Goal: Use online tool/utility: Use online tool/utility

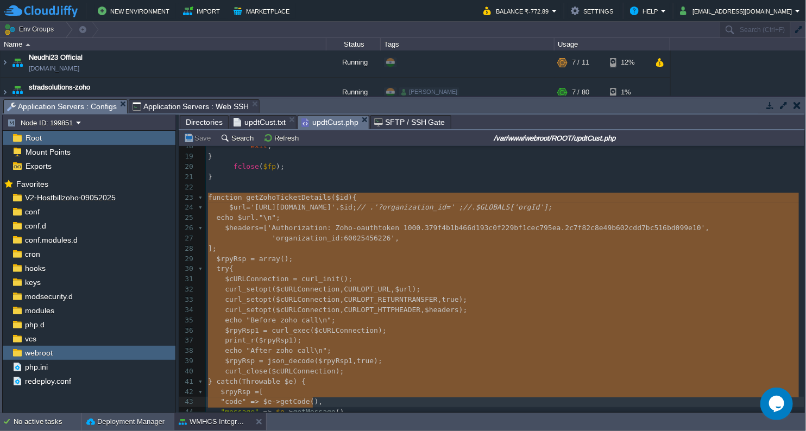
drag, startPoint x: 208, startPoint y: 195, endPoint x: 353, endPoint y: 397, distance: 248.9
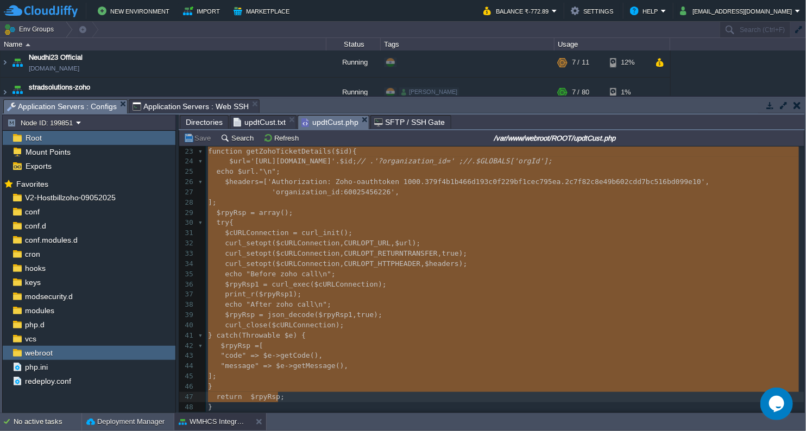
type textarea "function getZohoTicketDetails($id){ $url='[URL][DOMAIN_NAME] .'?organization_id…"
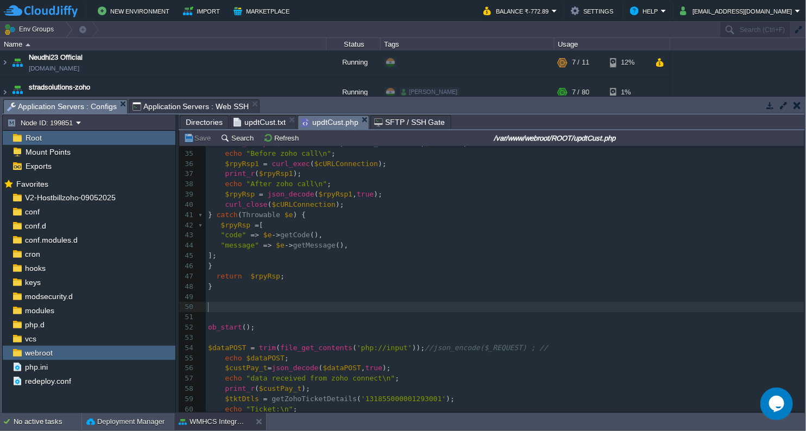
click at [253, 310] on pre "​" at bounding box center [505, 307] width 598 height 10
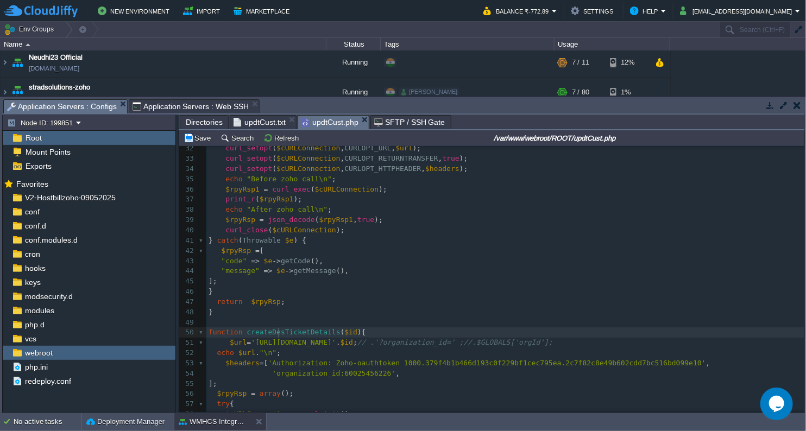
type textarea "Desk"
click at [317, 337] on div "xxxxxxxxxx 103 22 ​ 23 function getZohoTicketDetails ( $id ){ 24 $url = '[URL][…" at bounding box center [505, 363] width 598 height 644
type textarea "Details("
drag, startPoint x: 307, startPoint y: 335, endPoint x: 334, endPoint y: 333, distance: 27.7
type textarea "("
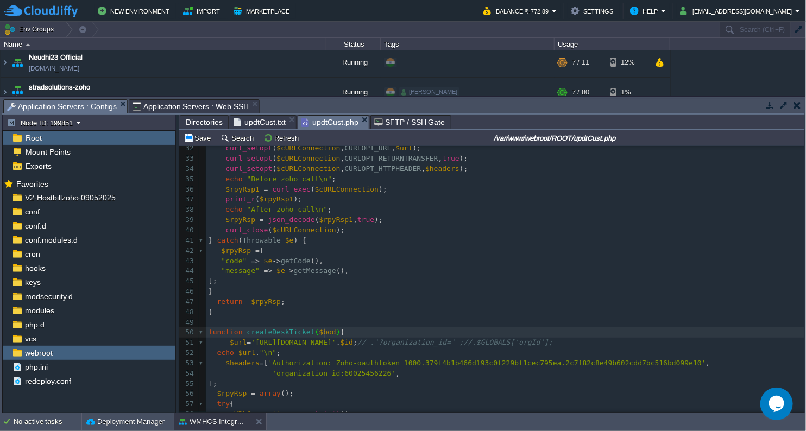
type textarea "$body"
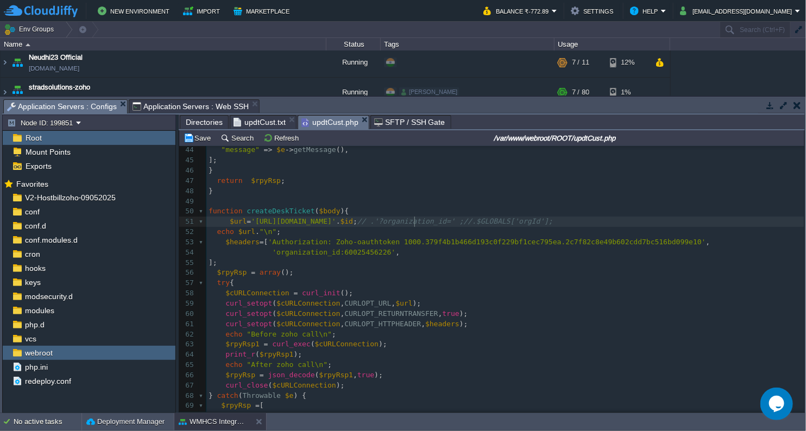
click at [357, 224] on span ";" at bounding box center [355, 221] width 4 height 8
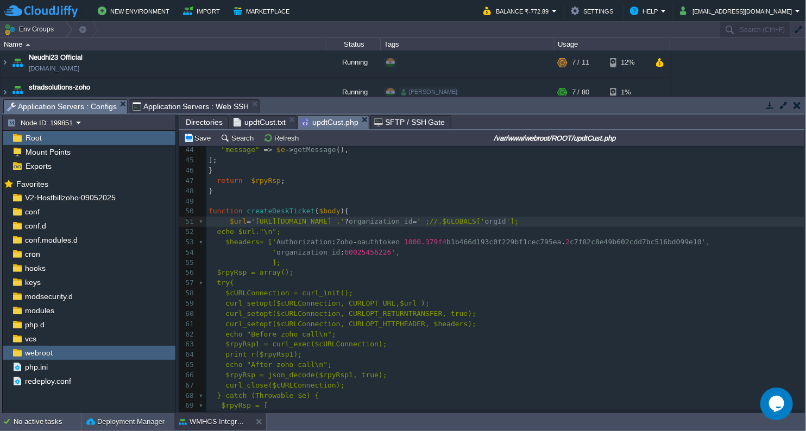
type textarea "'"
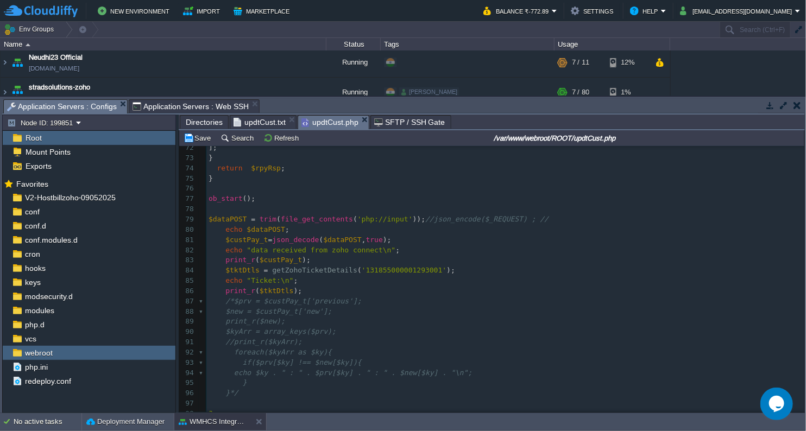
scroll to position [791, 0]
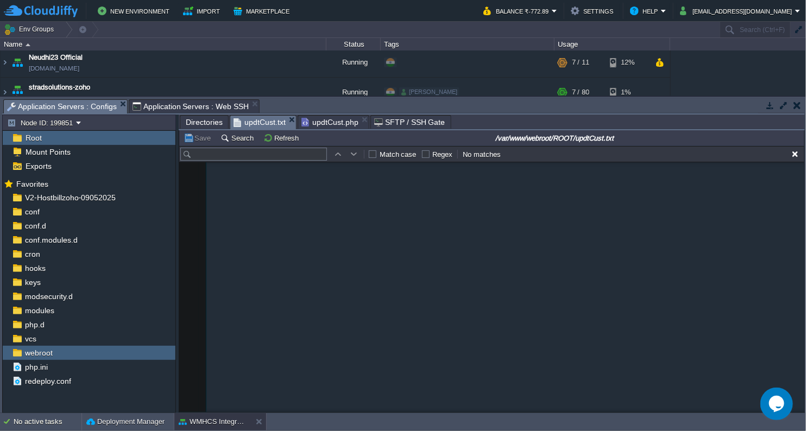
click at [262, 121] on span "updtCust.txt" at bounding box center [259, 123] width 52 height 14
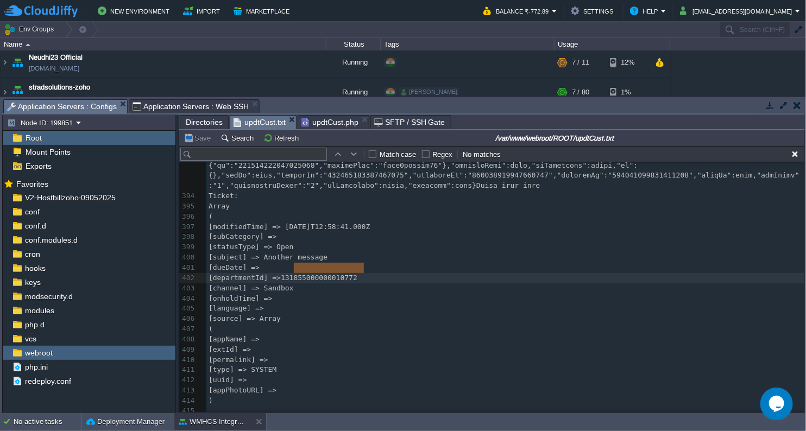
click at [334, 122] on span "updtCust.php" at bounding box center [329, 122] width 57 height 13
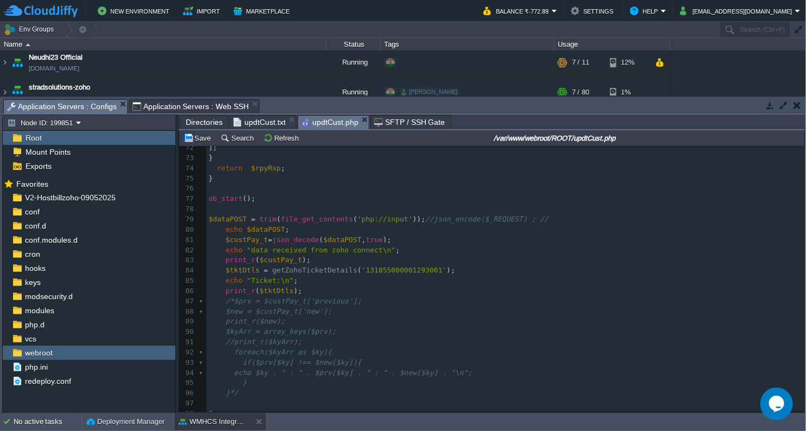
click at [225, 231] on div "xxxxxxxxxx 103 50 function createDeskTicket ( $body ){ 51 $url = '[URL][DOMAIN_…" at bounding box center [505, 194] width 598 height 553
type textarea "//"
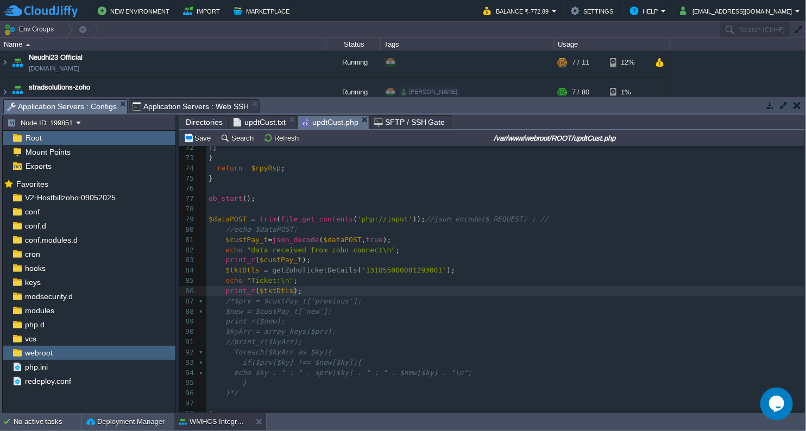
click at [325, 291] on pre "print_r ( $tktDtls );" at bounding box center [505, 291] width 598 height 10
click at [325, 261] on pre "print_r ( $custPay_t );" at bounding box center [505, 260] width 598 height 10
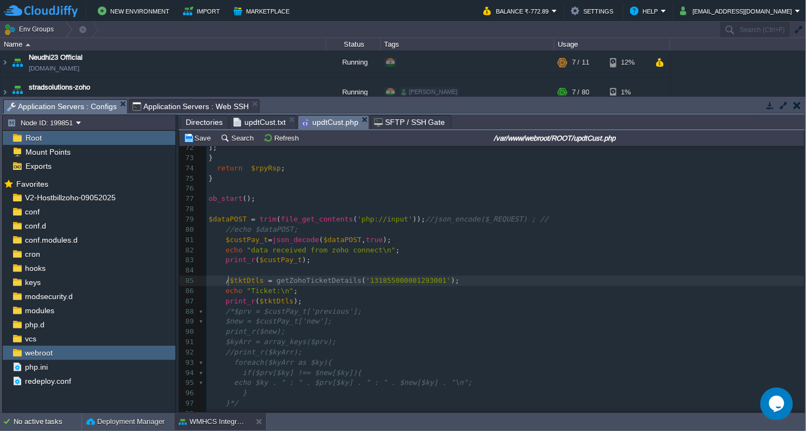
type textarea "//"
type textarea "$tktBody = ["
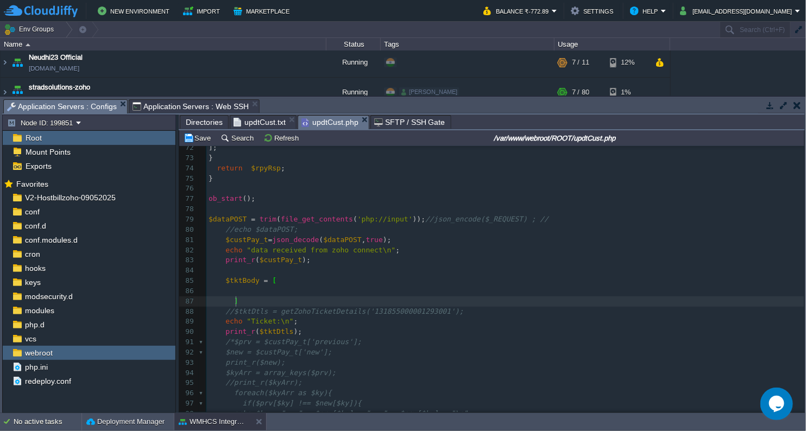
scroll to position [3, 4]
type textarea "];"
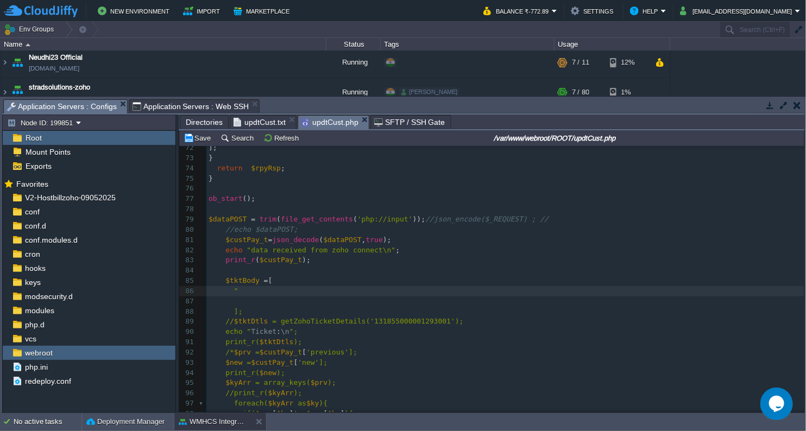
paste textarea """
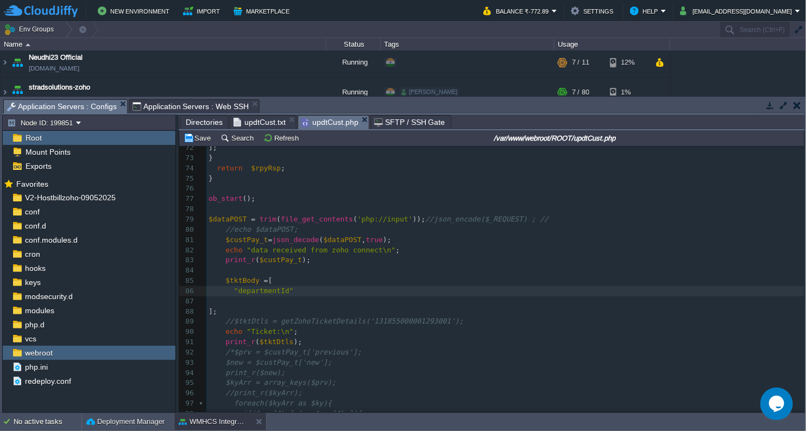
scroll to position [3, 11]
type textarea """ =="
type textarea ">"
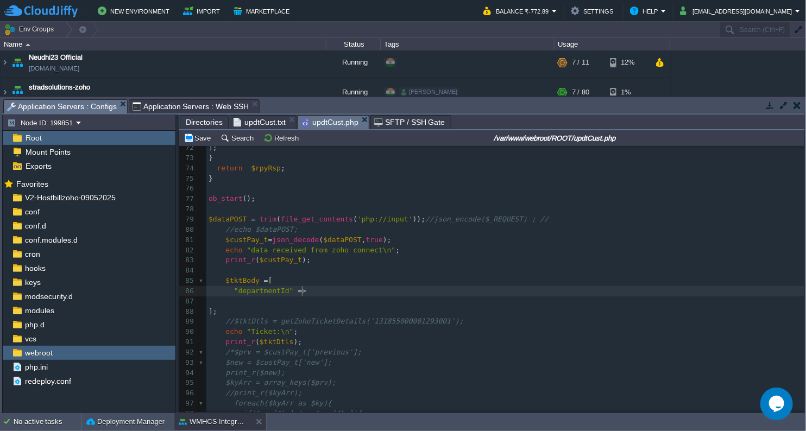
click at [238, 241] on span "$custPay_t" at bounding box center [246, 240] width 42 height 8
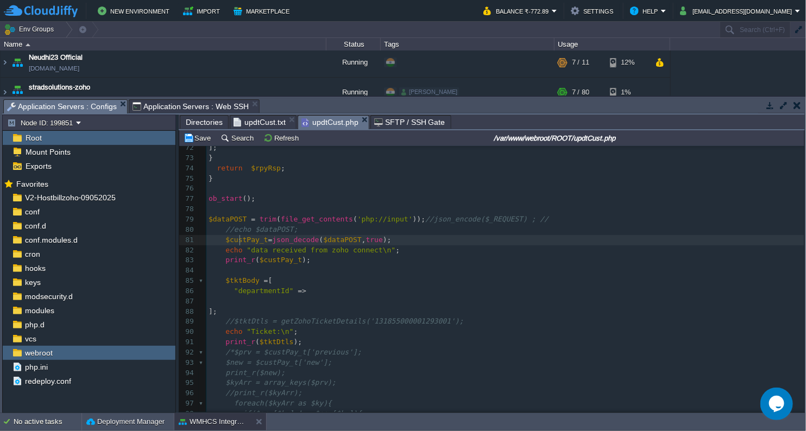
type textarea "$custPay_t"
click at [315, 291] on pre ""departmentId" =>" at bounding box center [505, 291] width 598 height 10
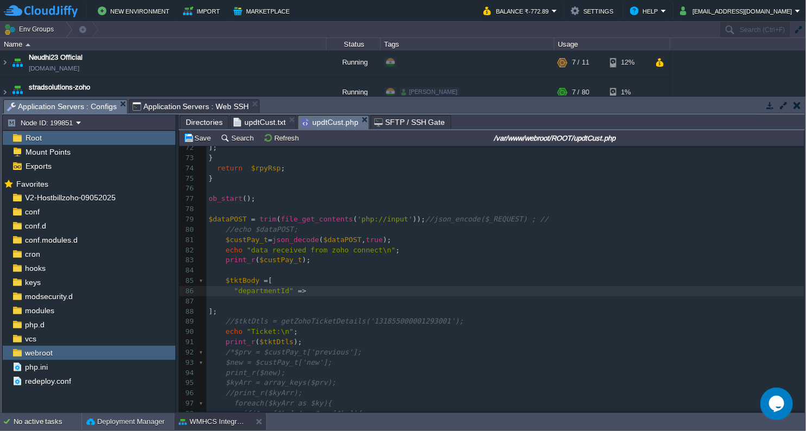
paste textarea "["
type textarea "[''];"
type textarea ","
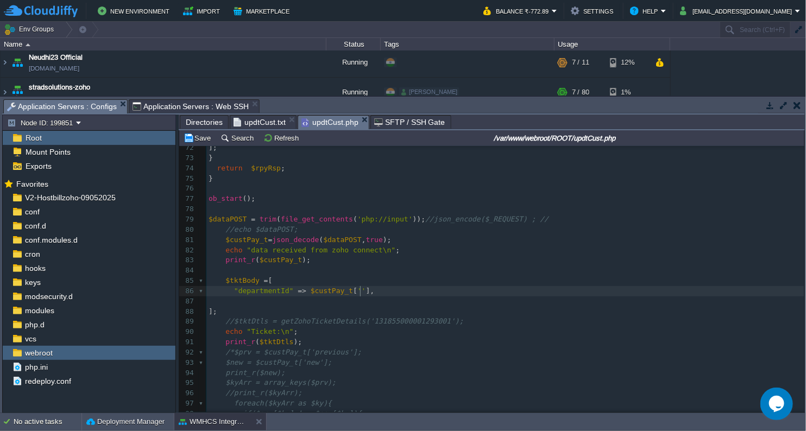
scroll to position [3, 4]
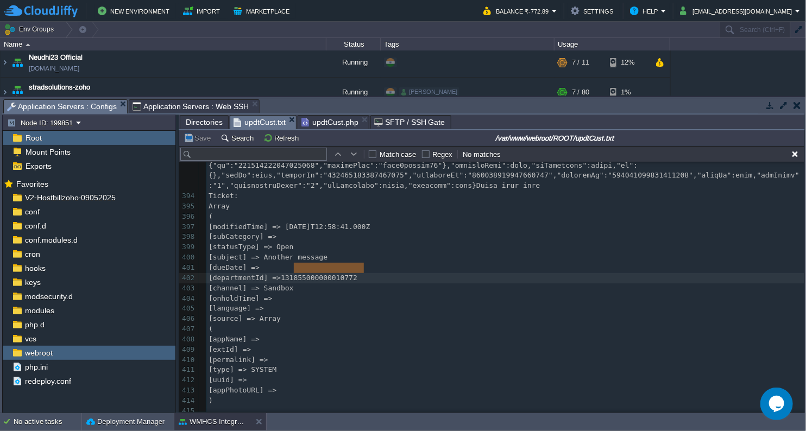
click at [260, 121] on span "updtCust.txt" at bounding box center [259, 123] width 52 height 14
type textarea "departmentId"
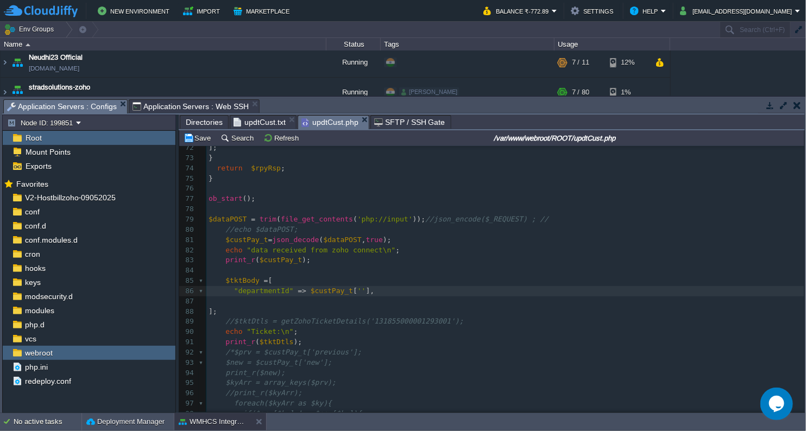
click at [321, 120] on span "updtCust.php" at bounding box center [329, 123] width 57 height 14
click at [357, 290] on span "''" at bounding box center [361, 291] width 9 height 8
click at [410, 296] on pre at bounding box center [505, 301] width 598 height 10
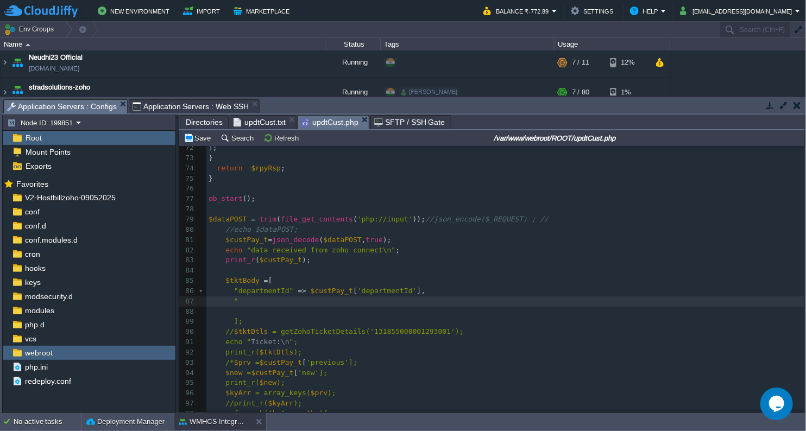
type textarea """
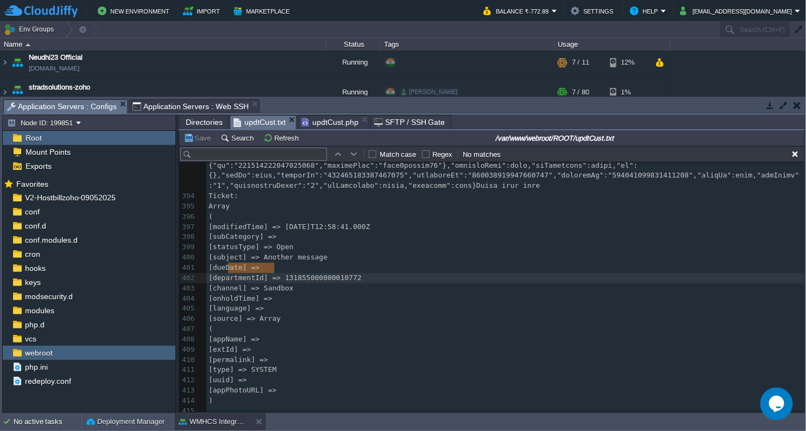
click at [267, 122] on span "updtCust.txt" at bounding box center [259, 123] width 52 height 14
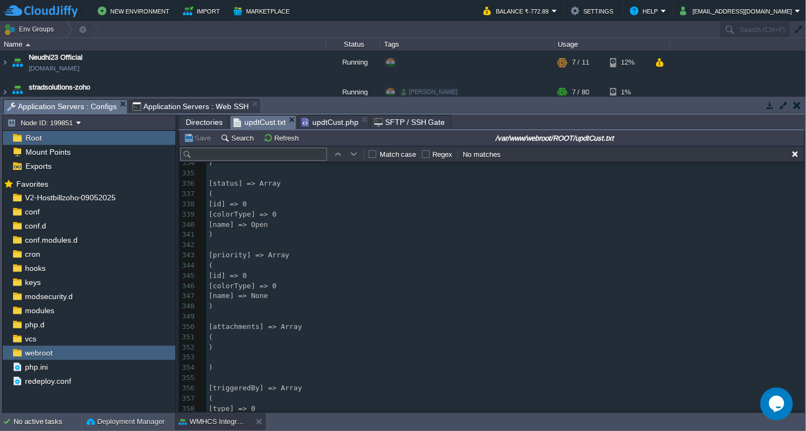
scroll to position [3659, 0]
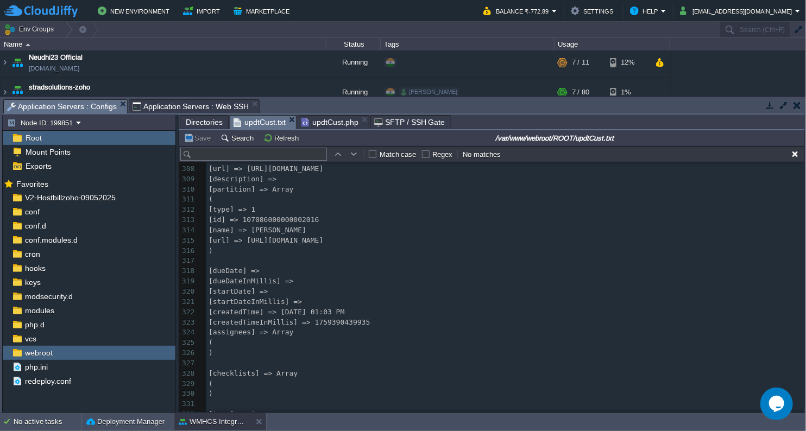
click at [339, 121] on span "updtCust.php" at bounding box center [329, 122] width 57 height 13
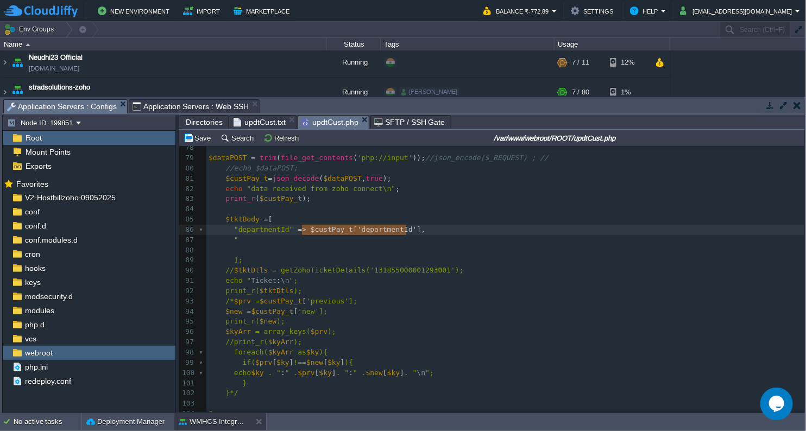
type textarea "$custPay_t['departmentId']"
drag, startPoint x: 300, startPoint y: 232, endPoint x: 403, endPoint y: 229, distance: 102.6
paste textarea
click at [349, 248] on pre at bounding box center [505, 250] width 598 height 10
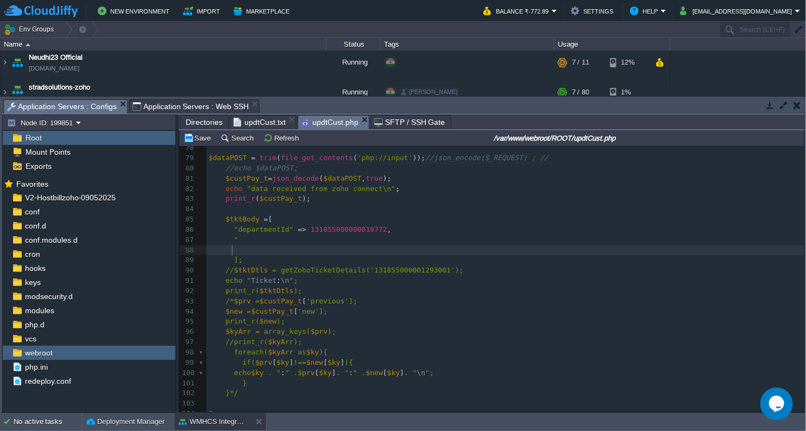
click at [288, 238] on pre """ at bounding box center [505, 240] width 598 height 10
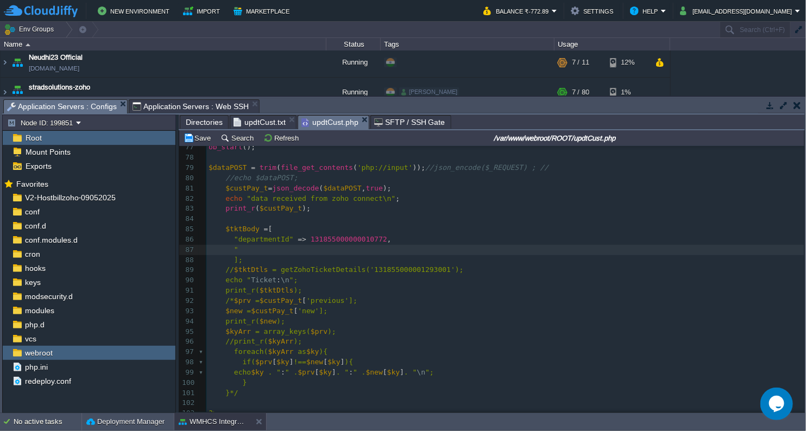
paste textarea """
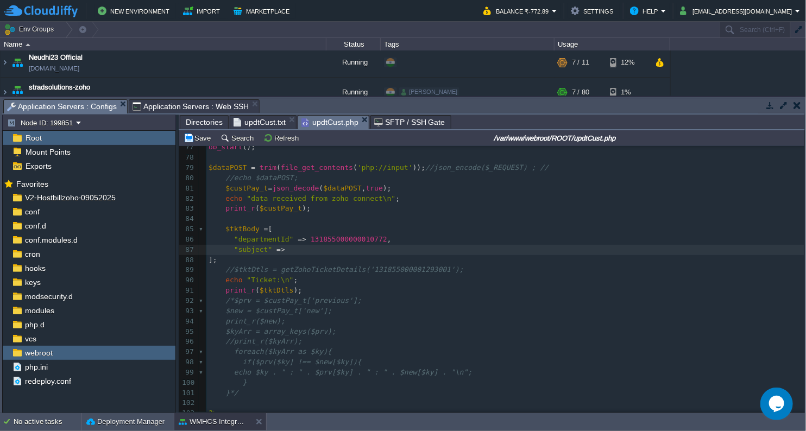
type textarea """ =>"
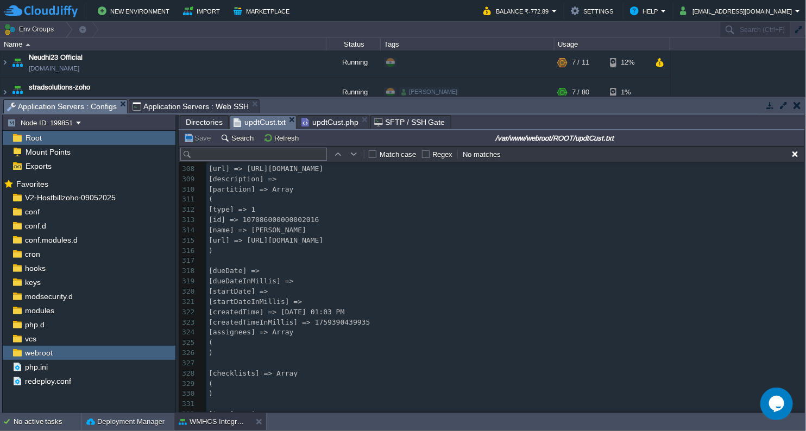
click at [250, 118] on span "updtCust.txt" at bounding box center [259, 123] width 52 height 14
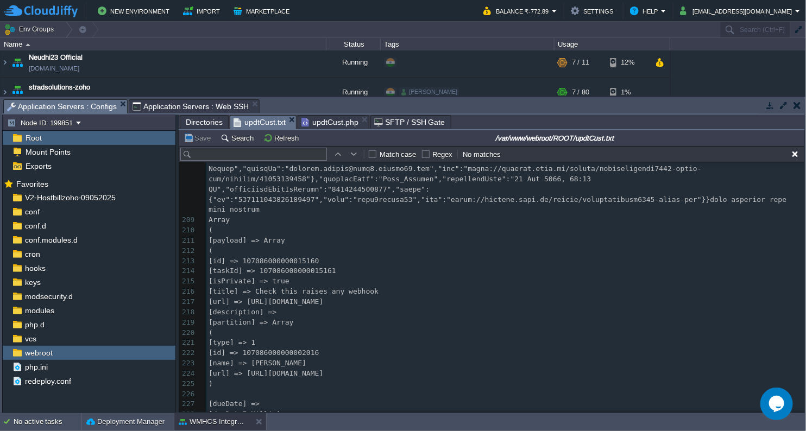
click at [329, 127] on span "updtCust.php" at bounding box center [329, 122] width 57 height 13
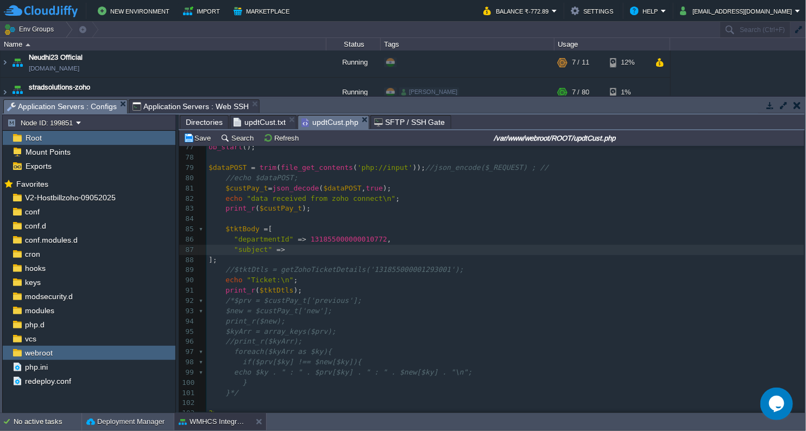
scroll to position [3, 23]
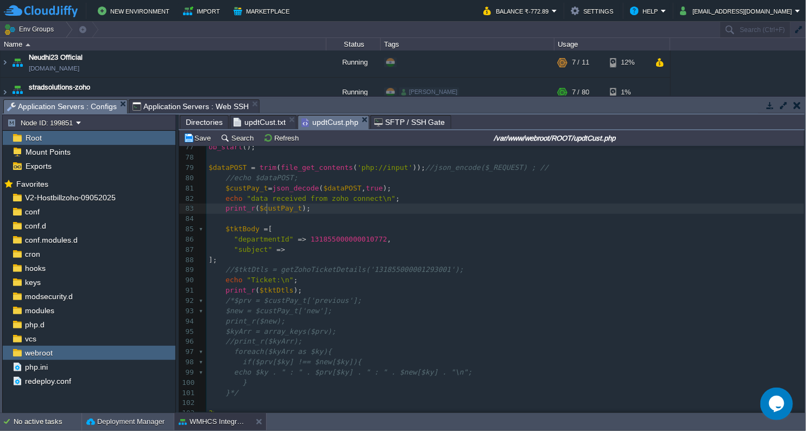
click at [265, 210] on span "$custPay_t" at bounding box center [280, 208] width 42 height 8
type textarea "$custPay_t"
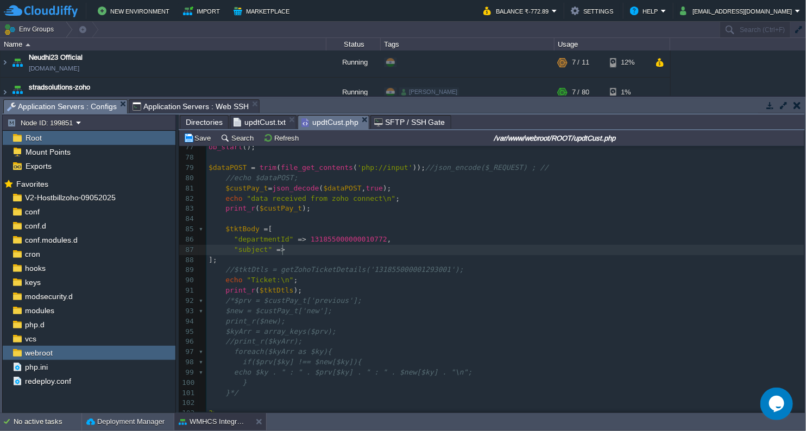
click at [297, 250] on pre ""subject" =>" at bounding box center [505, 250] width 598 height 10
paste textarea "["
type textarea "[][];"
type textarea ","
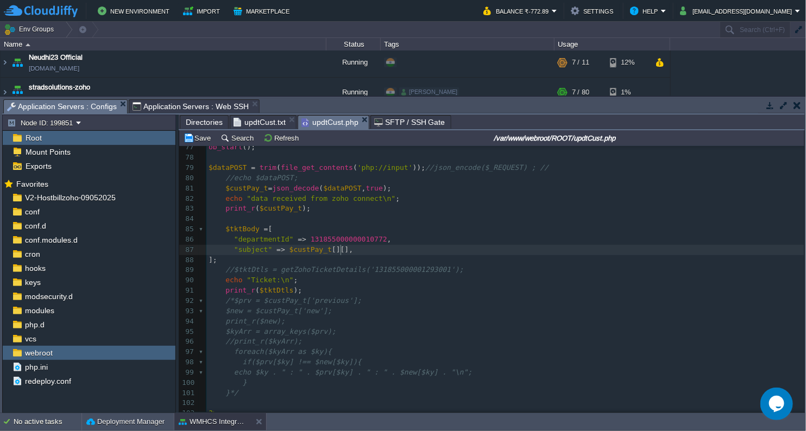
scroll to position [3, 4]
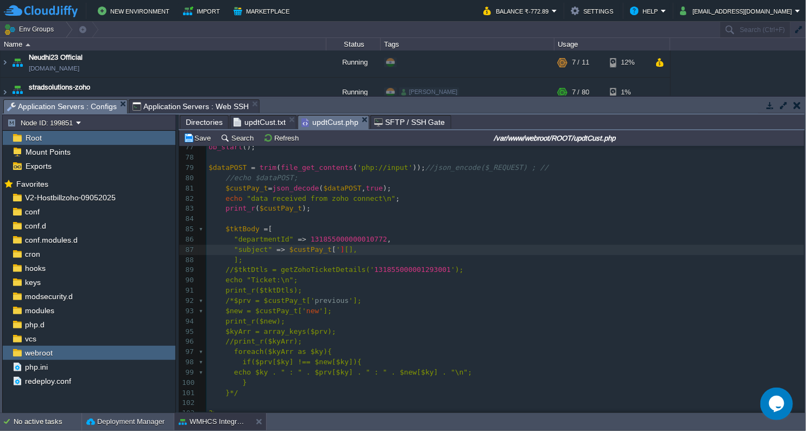
type textarea "''"
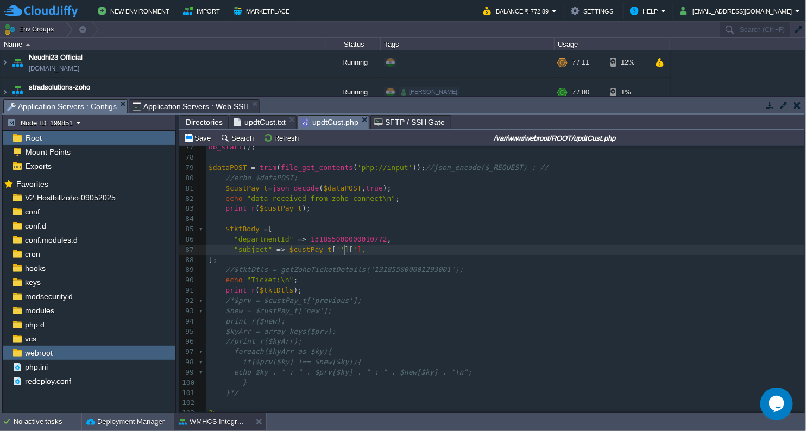
type textarea "''"
click at [261, 128] on span "updtCust.txt" at bounding box center [259, 122] width 52 height 13
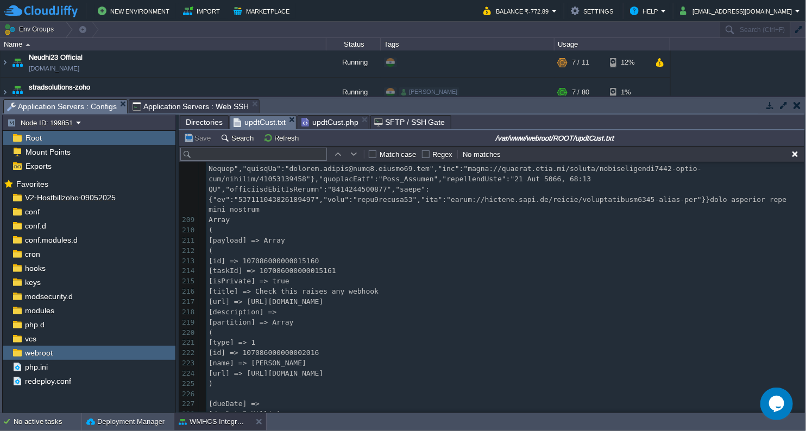
click at [242, 236] on span "[payload] => Array" at bounding box center [246, 240] width 77 height 8
type textarea "payload"
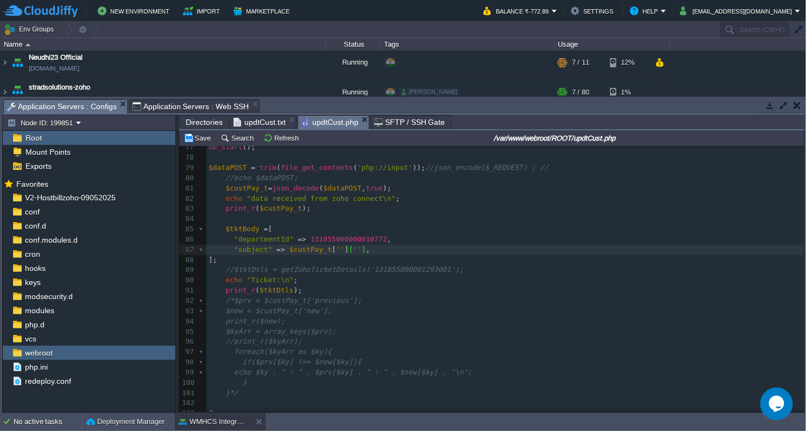
click at [345, 120] on span "updtCust.php" at bounding box center [329, 123] width 57 height 14
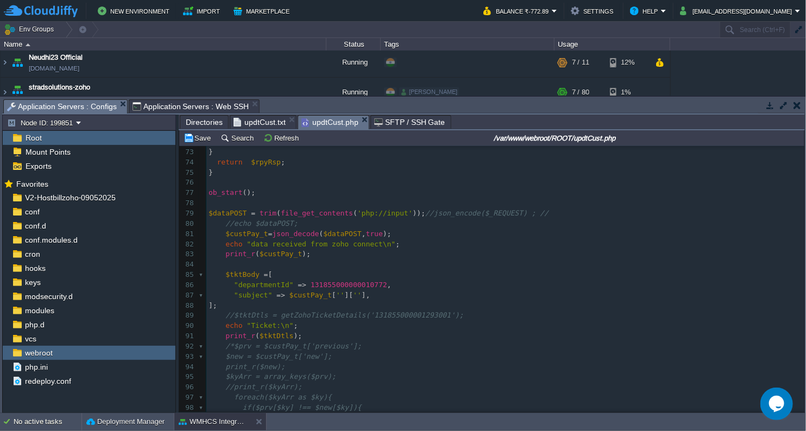
scroll to position [750, 0]
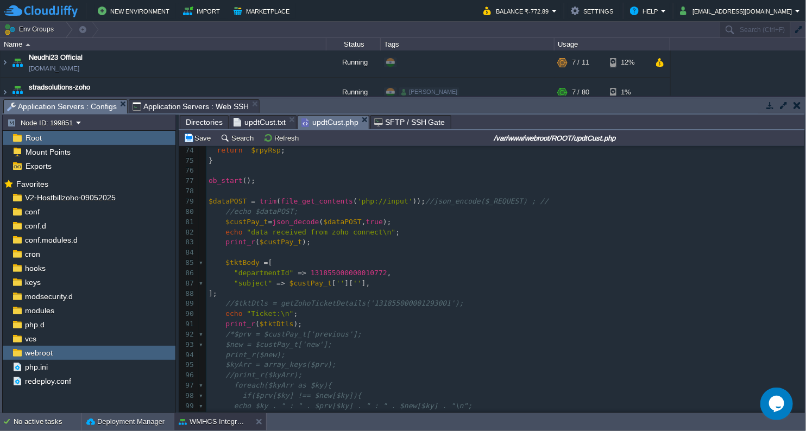
click at [328, 281] on div "xxxxxxxxxx 103 } 46 } 47 return $rpyRsp ; 48 } 49 ​ 50 function createDeskTicke…" at bounding box center [505, 135] width 598 height 553
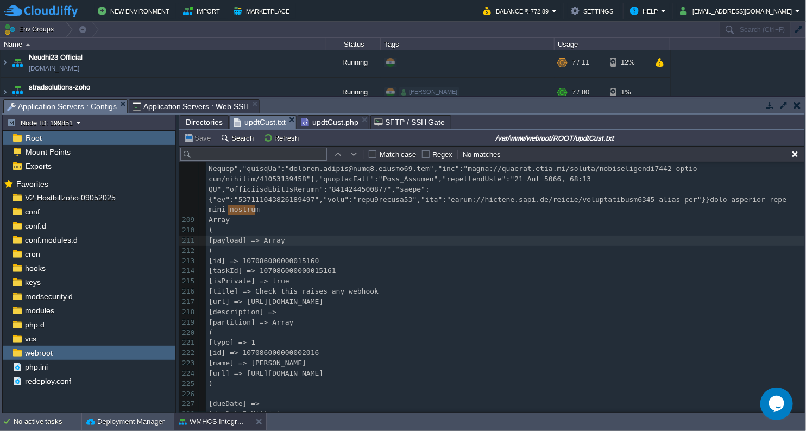
click at [255, 122] on span "updtCust.txt" at bounding box center [259, 123] width 52 height 14
click at [265, 287] on span "[title] => Check this raises any webhook" at bounding box center [293, 291] width 170 height 8
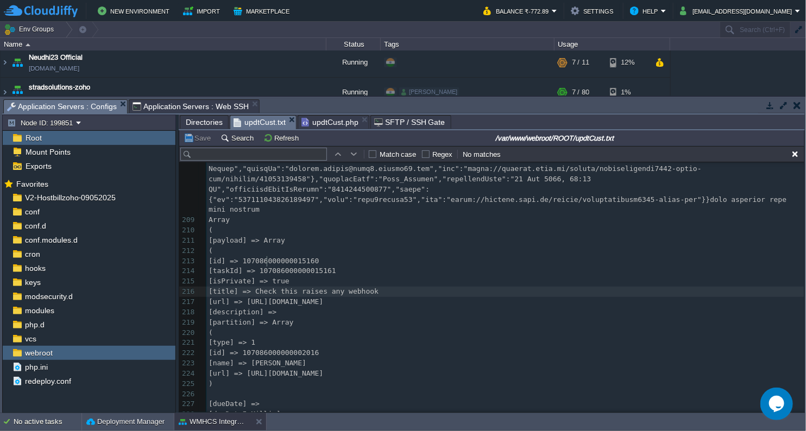
type textarea "title"
click at [312, 123] on span "updtCust.php" at bounding box center [329, 122] width 57 height 13
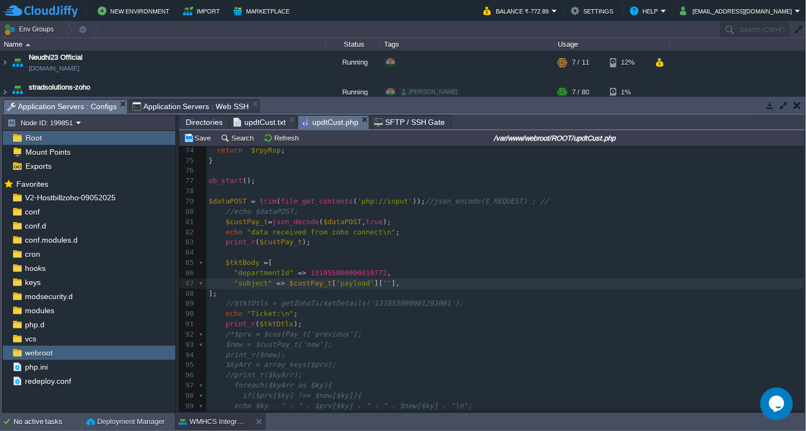
scroll to position [3, 0]
click at [371, 283] on div "xxxxxxxxxx 103 } 46 } 47 return $rpyRsp ; 48 } 49 ​ 50 function createDeskTicke…" at bounding box center [505, 181] width 598 height 644
click at [264, 296] on div "xxxxxxxxxx 103 } 46 } 47 return $rpyRsp ; 48 } 49 ​ 50 function createDeskTicke…" at bounding box center [505, 186] width 598 height 655
type textarea "ID"
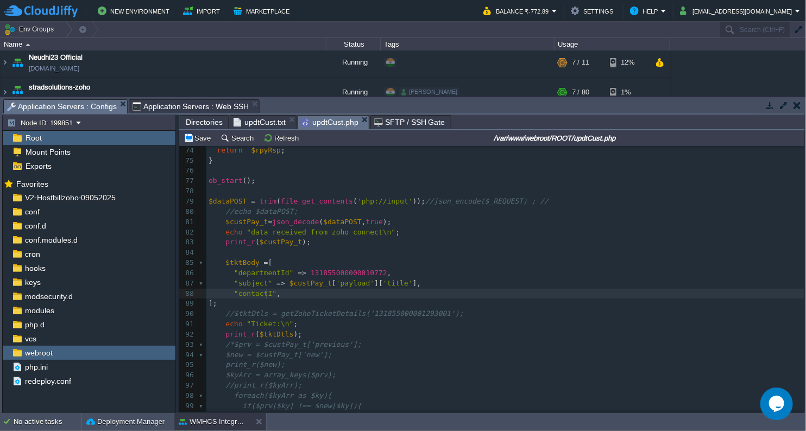
type textarea "d"
click at [282, 297] on pre ""contactId" ," at bounding box center [505, 294] width 598 height 10
type textarea "=>"
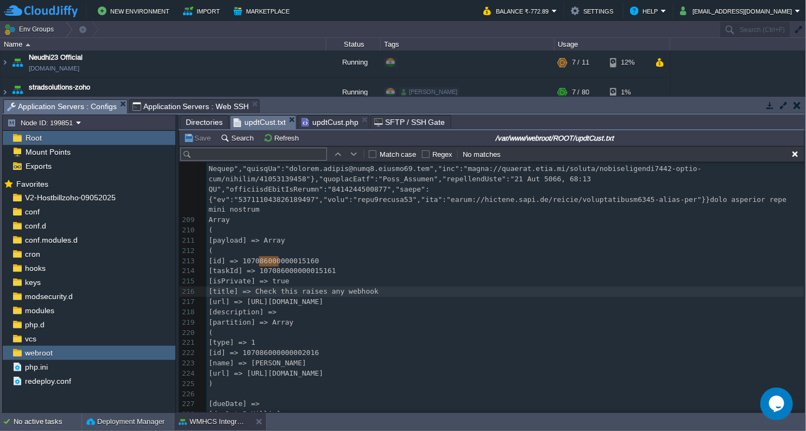
click at [263, 124] on span "updtCust.txt" at bounding box center [259, 123] width 52 height 14
click at [333, 120] on span "updtCust.php" at bounding box center [329, 122] width 57 height 13
click at [256, 122] on span "updtCust.txt" at bounding box center [259, 123] width 52 height 14
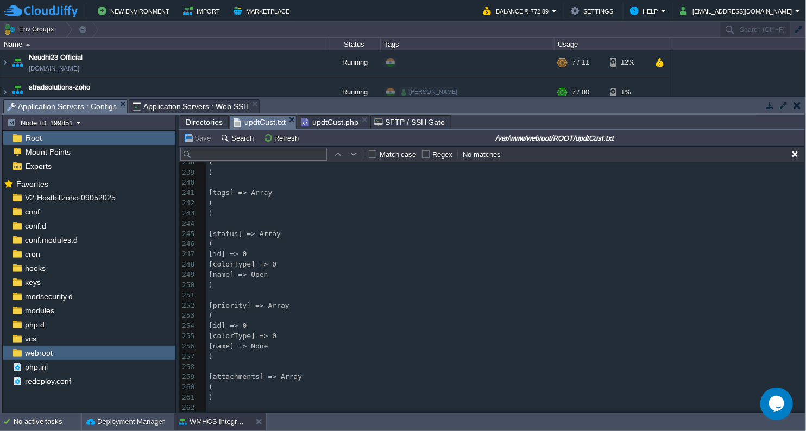
scroll to position [2766, 0]
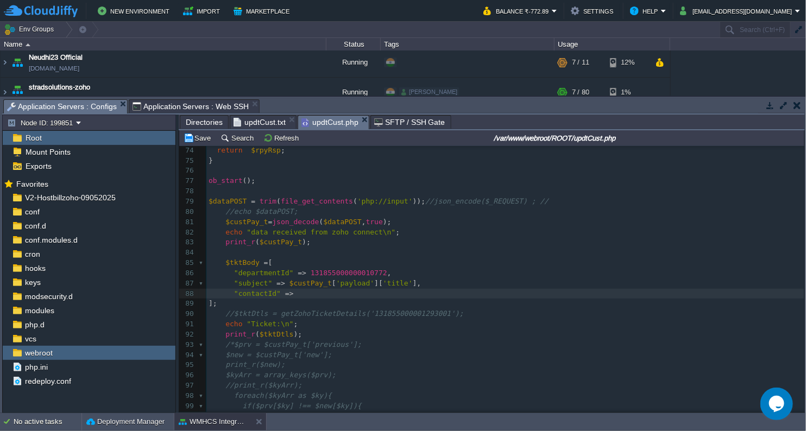
click at [327, 124] on span "updtCust.php" at bounding box center [329, 123] width 57 height 14
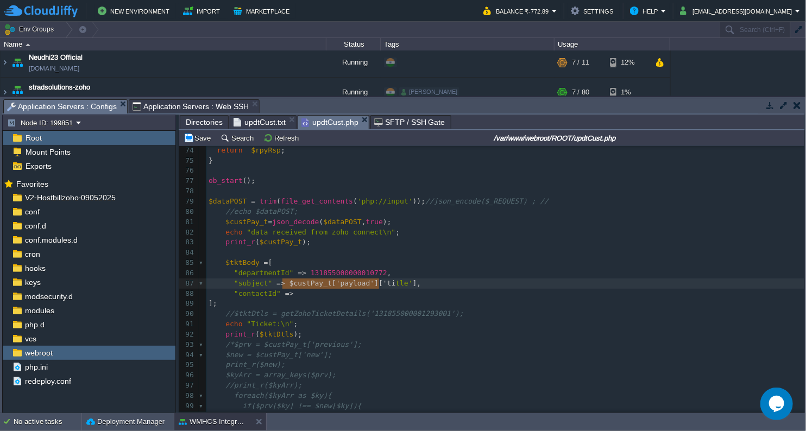
type textarea "$custPay_t['payload']['title'],"
drag, startPoint x: 280, startPoint y: 286, endPoint x: 381, endPoint y: 284, distance: 101.0
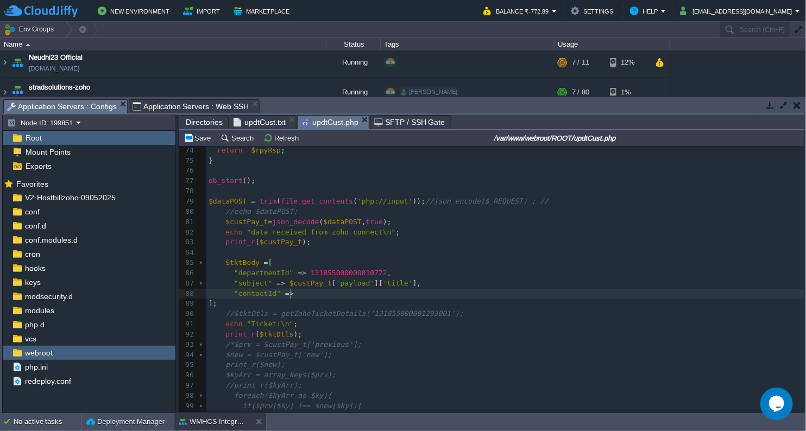
click at [324, 296] on pre ""contactId" =>" at bounding box center [505, 294] width 598 height 10
click at [250, 127] on span "updtCust.txt" at bounding box center [259, 122] width 52 height 13
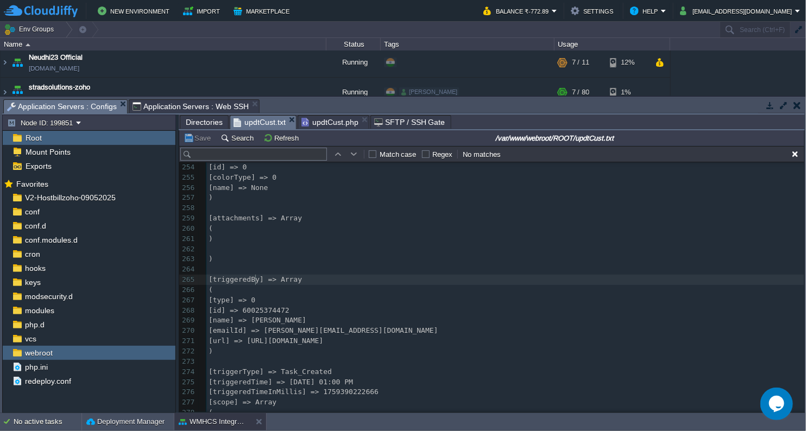
click at [253, 278] on span "[triggeredBy] => Array" at bounding box center [254, 279] width 93 height 8
type textarea "triggeredBy"
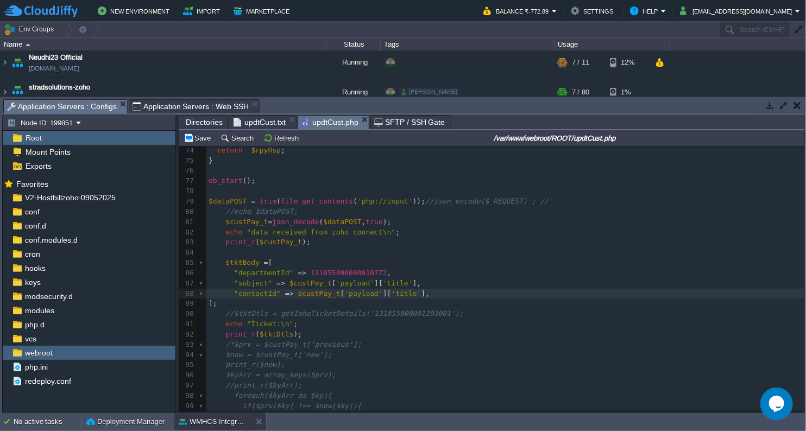
click at [331, 121] on span "updtCust.php" at bounding box center [329, 123] width 57 height 14
click at [391, 294] on div "xxxxxxxxxx 103 } 46 } 47 return $rpyRsp ; 48 } 49 ​ 50 function createDeskTicke…" at bounding box center [505, 186] width 598 height 655
type textarea "title"
type textarea "['id']"
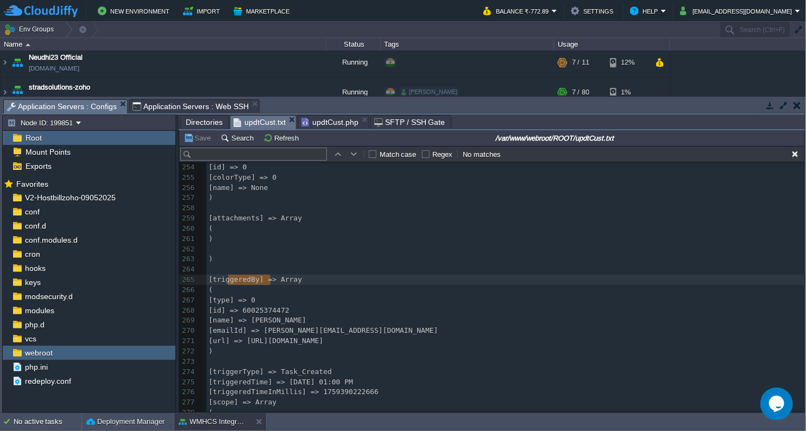
click at [261, 125] on span "updtCust.txt" at bounding box center [259, 123] width 52 height 14
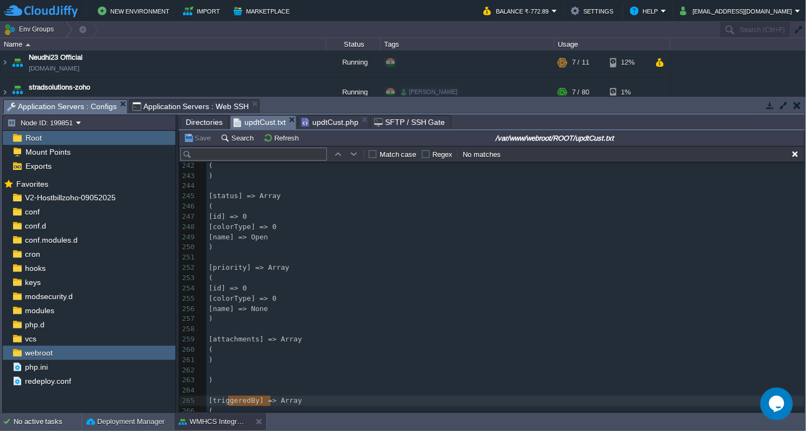
click at [332, 123] on span "updtCust.php" at bounding box center [329, 122] width 57 height 13
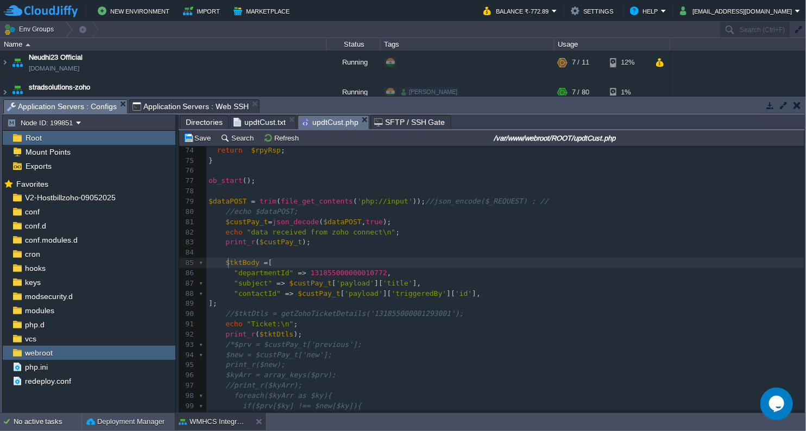
click at [227, 263] on div "xxxxxxxxxx 103 } 46 } 47 return $rpyRsp ; 48 } 49 ​ 50 function createDeskTicke…" at bounding box center [505, 186] width 598 height 655
type textarea "$tktBody"
click at [268, 336] on div "xxxxxxxxxx 103 } 46 } 47 return $rpyRsp ; 48 } 49 ​ 50 function createDeskTicke…" at bounding box center [505, 186] width 598 height 655
type textarea "$tktDtls"
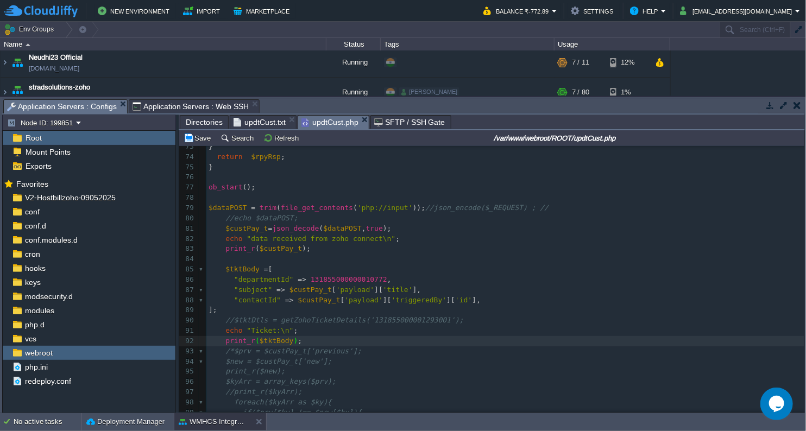
scroll to position [733, 0]
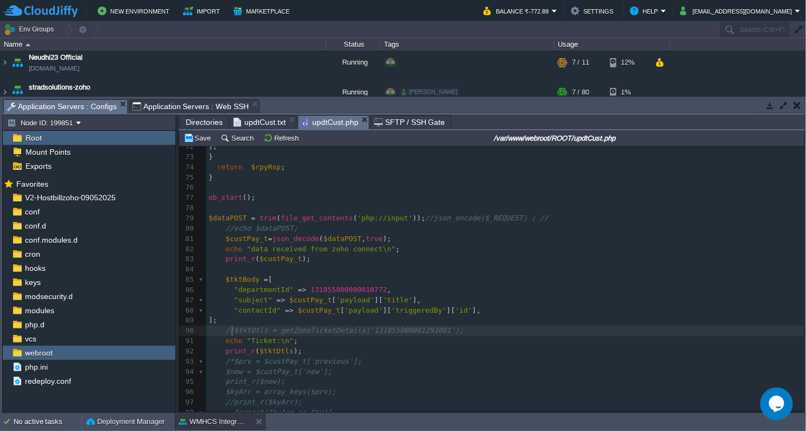
click at [231, 333] on div "xxxxxxxxxx 103 } 46 } 47 return $rpyRsp ; 48 } 49 ​ 50 function createDeskTicke…" at bounding box center [505, 203] width 598 height 655
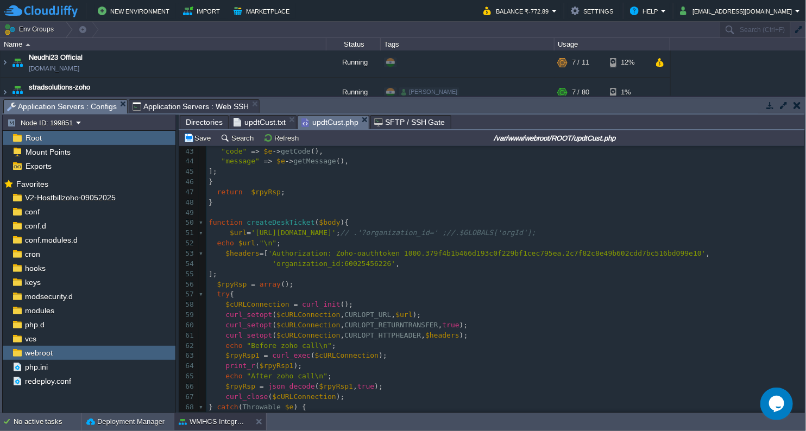
scroll to position [431, 0]
click at [270, 225] on div "xxxxxxxxxx 103 $tktDtls = getZohoTicketDetails ( '131855000001293001' ); 30 try…" at bounding box center [505, 295] width 598 height 562
type textarea "createDeskTicket"
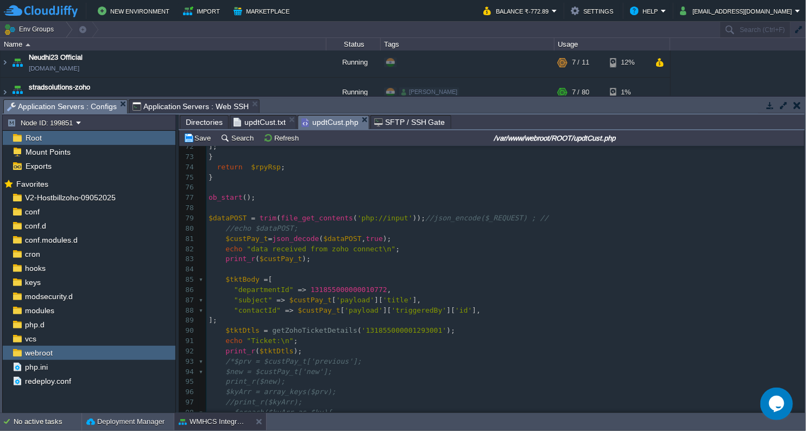
scroll to position [791, 0]
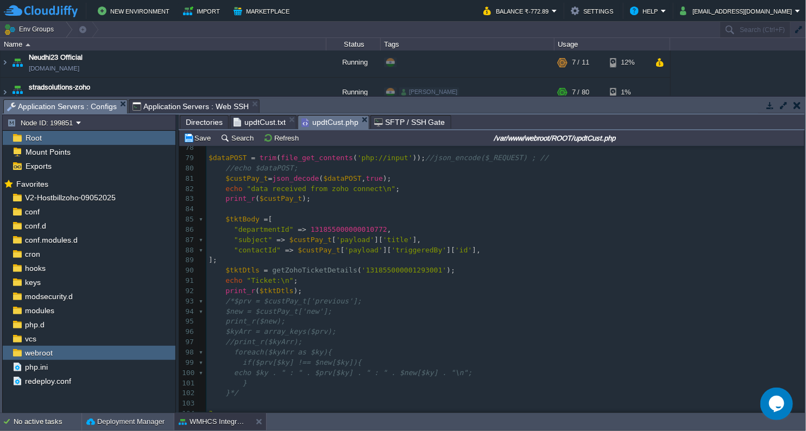
click at [304, 270] on span "getZohoTicketDetails" at bounding box center [314, 270] width 85 height 8
type textarea "getZohoTicketDetails"
drag, startPoint x: 333, startPoint y: 271, endPoint x: 408, endPoint y: 272, distance: 75.5
type textarea "'131855000001293001'"
click at [234, 217] on div "xxxxxxxxxx 103 $tktDtls = getZohoTicketDetails ( '131855000001293001' ); 50 fun…" at bounding box center [505, 164] width 598 height 614
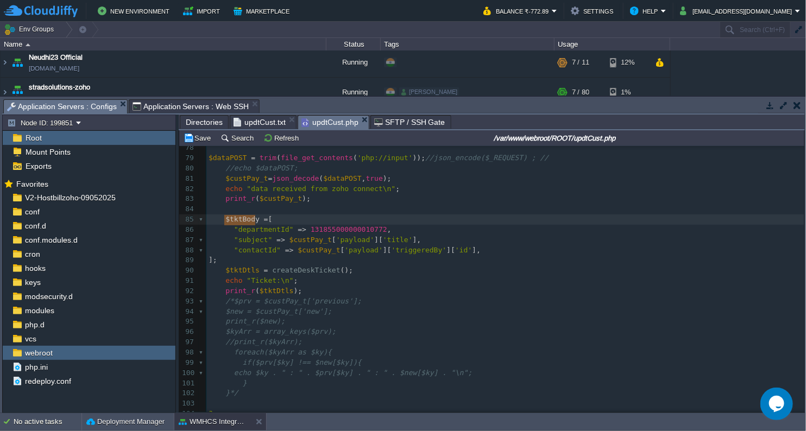
type textarea "$tktBody"
click at [377, 281] on pre "echo "Ticket:\n" ;" at bounding box center [505, 281] width 598 height 10
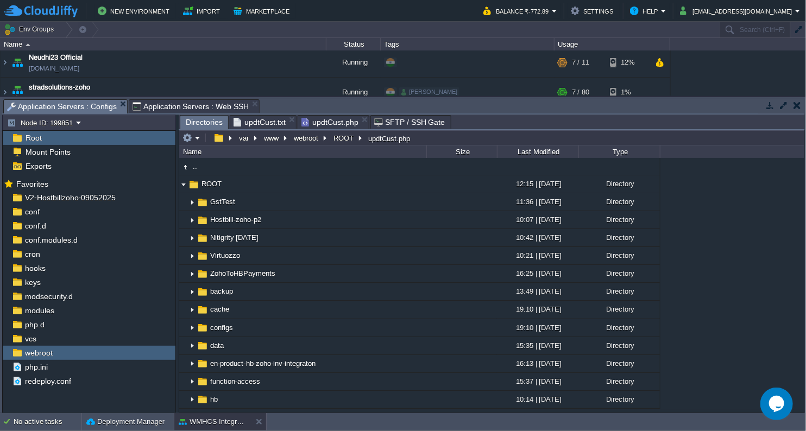
click at [203, 120] on span "Directories" at bounding box center [204, 123] width 37 height 14
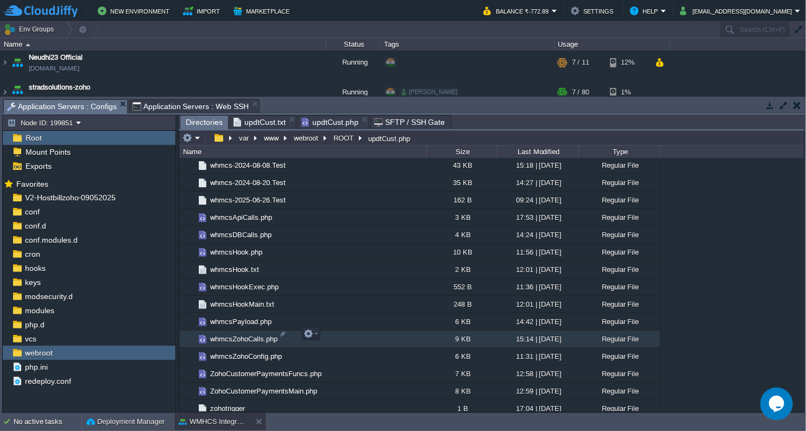
click at [239, 334] on span "whmcsZohoCalls.php" at bounding box center [243, 338] width 71 height 9
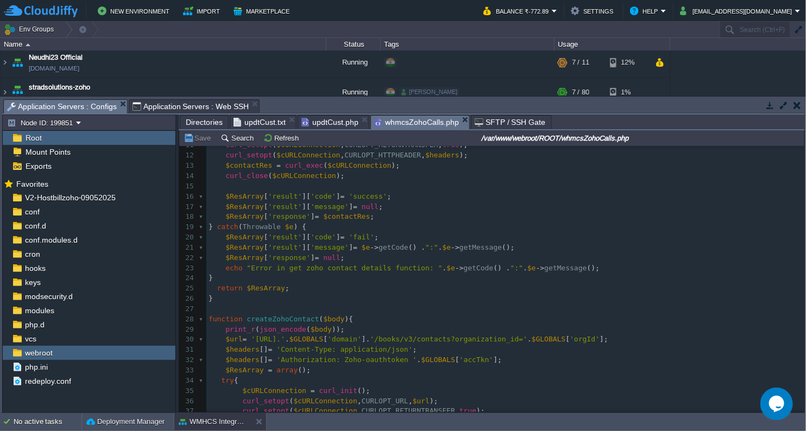
scroll to position [119, 0]
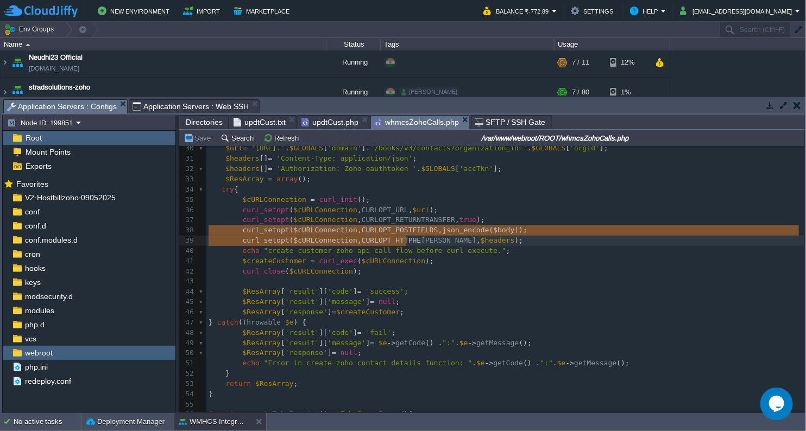
type textarea "curl_setopt($cURLConnection, CURLOPT_POSTFIELDS, json_encode($body)); curl_seto…"
drag, startPoint x: 208, startPoint y: 234, endPoint x: 487, endPoint y: 237, distance: 279.0
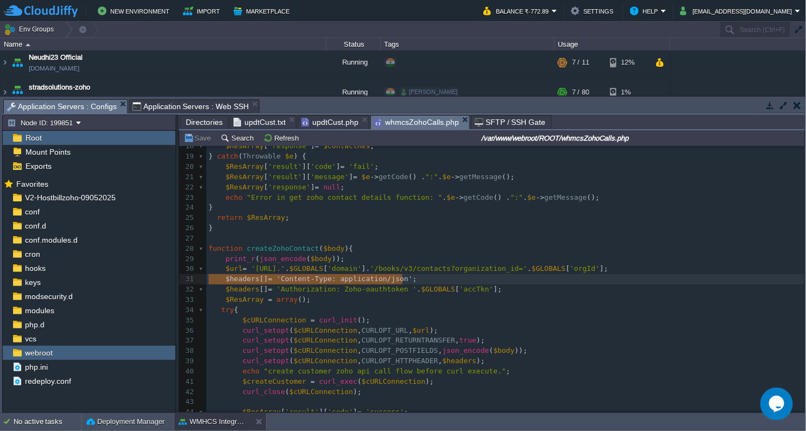
type textarea "$headers[] = 'Content-Type: application/json'; $headers[] = 'Authorization: Zoh…"
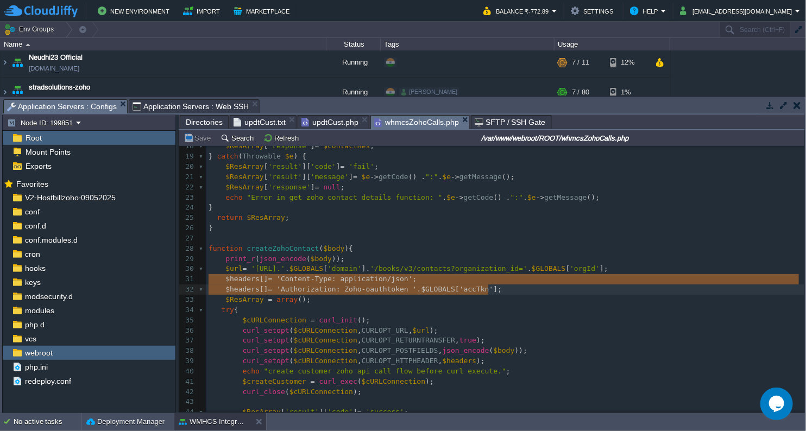
drag, startPoint x: 207, startPoint y: 278, endPoint x: 489, endPoint y: 286, distance: 281.8
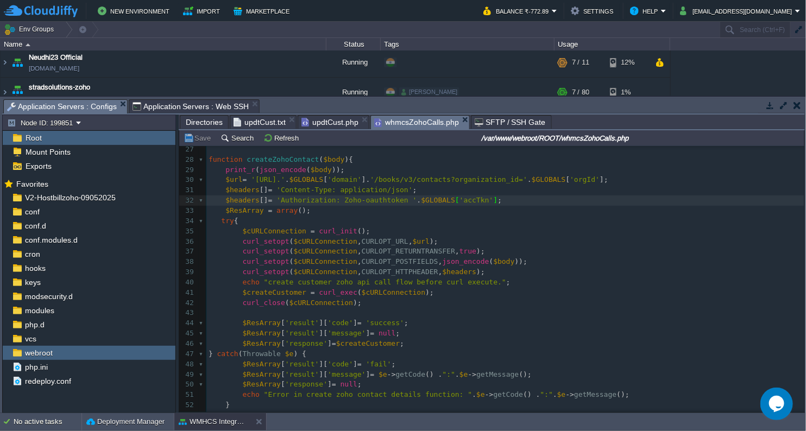
scroll to position [300, 0]
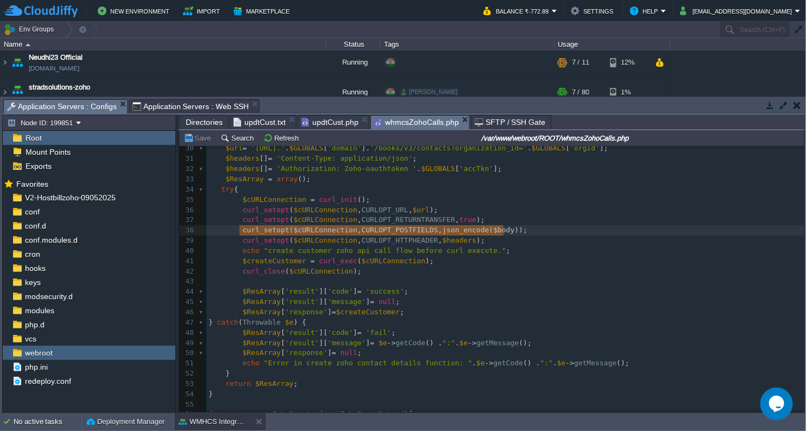
type textarea "curl_setopt($cURLConnection, CURLOPT_POSTFIELDS, json_encode($body));"
drag, startPoint x: 241, startPoint y: 232, endPoint x: 505, endPoint y: 230, distance: 264.4
click at [264, 119] on span "updtCust.txt" at bounding box center [259, 122] width 52 height 13
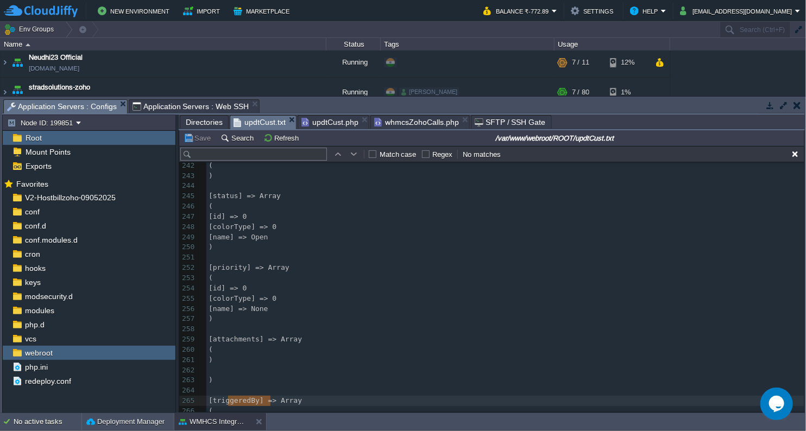
click at [329, 123] on span "updtCust.php" at bounding box center [329, 122] width 57 height 13
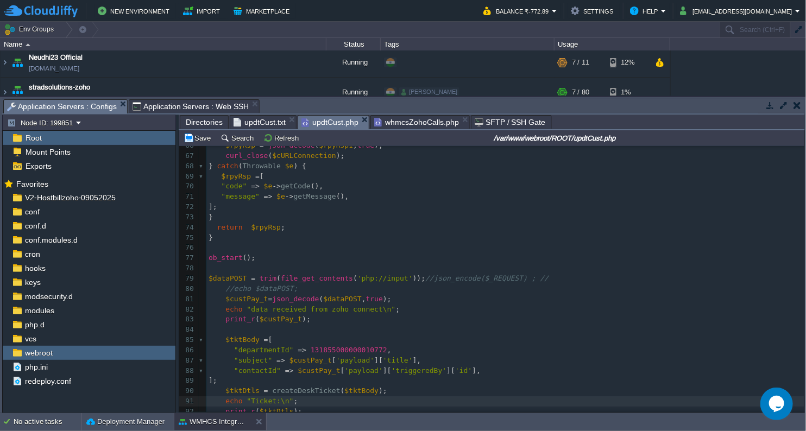
scroll to position [777, 0]
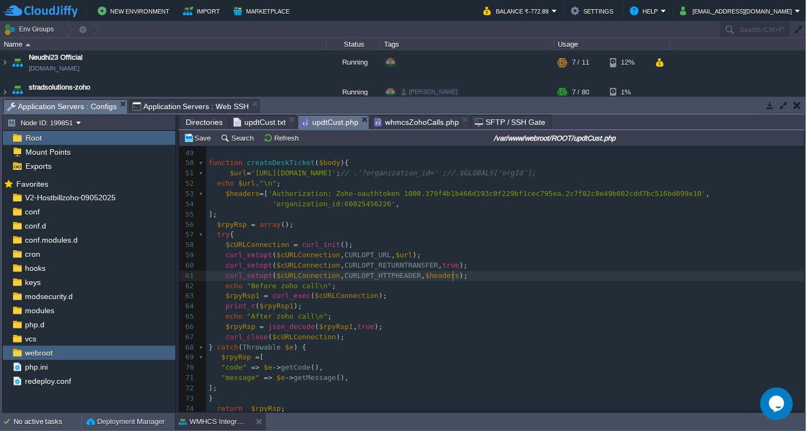
click at [469, 272] on pre "curl_setopt ( $cURLConnection , CURLOPT_HTTPHEADER , $headers );" at bounding box center [505, 276] width 598 height 10
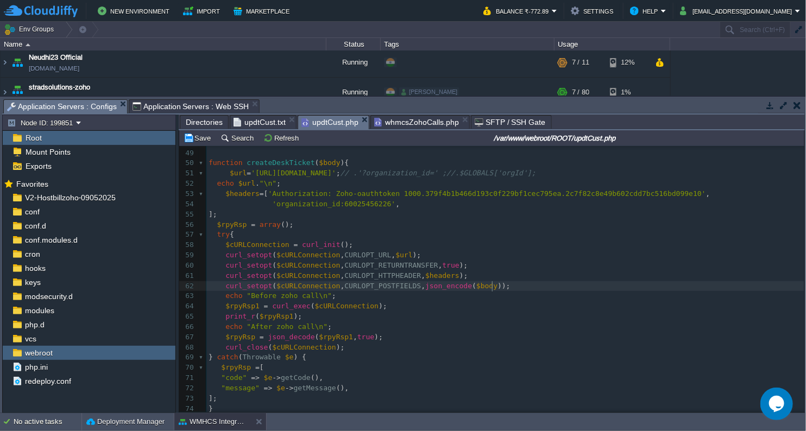
click at [405, 124] on span "whmcsZohoCalls.php" at bounding box center [416, 122] width 85 height 13
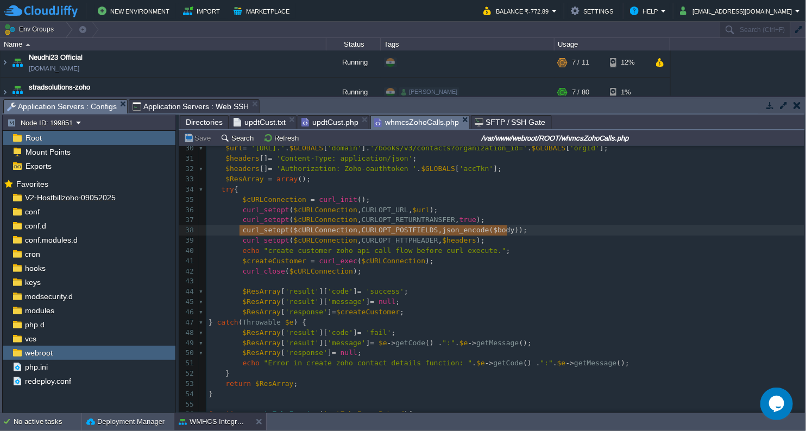
click at [328, 123] on span "updtCust.php" at bounding box center [329, 122] width 57 height 13
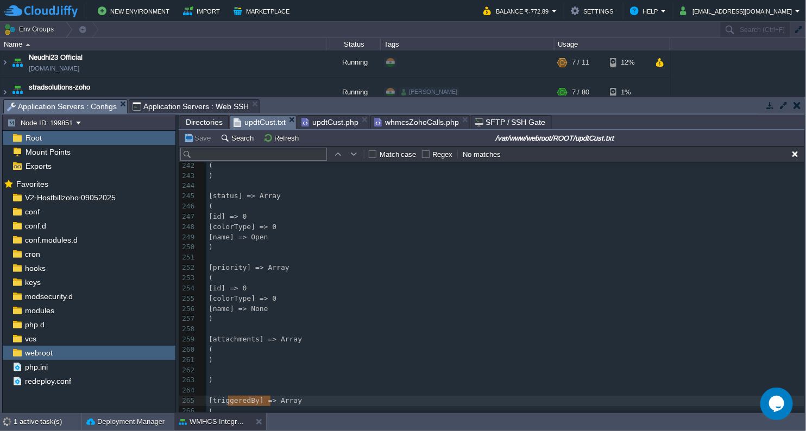
click at [261, 122] on span "updtCust.txt" at bounding box center [259, 123] width 52 height 14
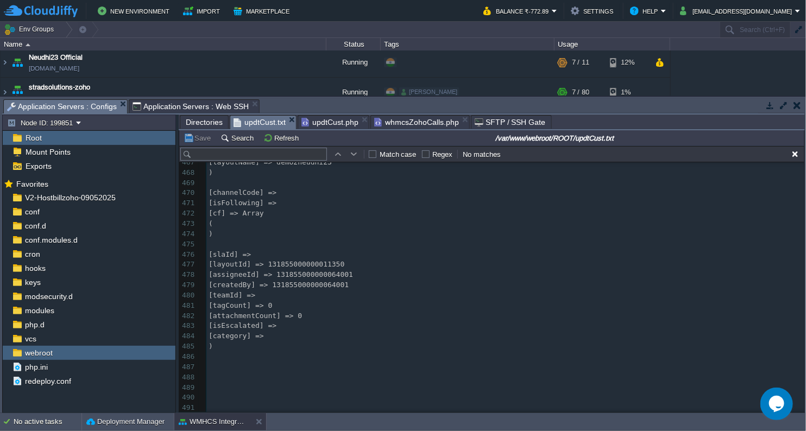
click at [316, 383] on pre "​" at bounding box center [505, 388] width 598 height 10
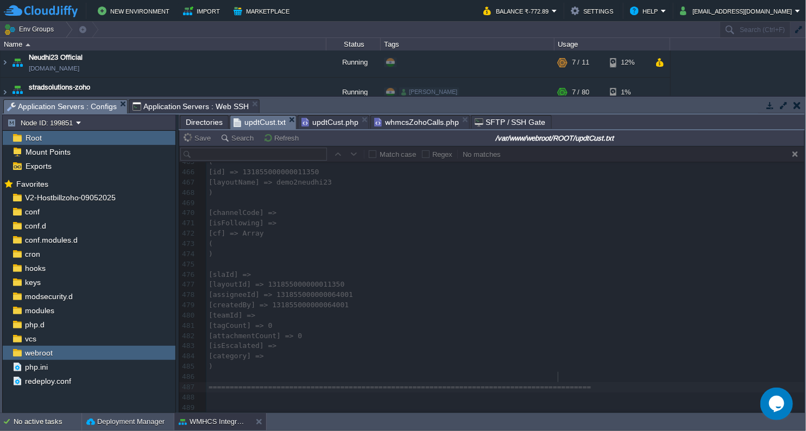
type textarea "===============================================================================…"
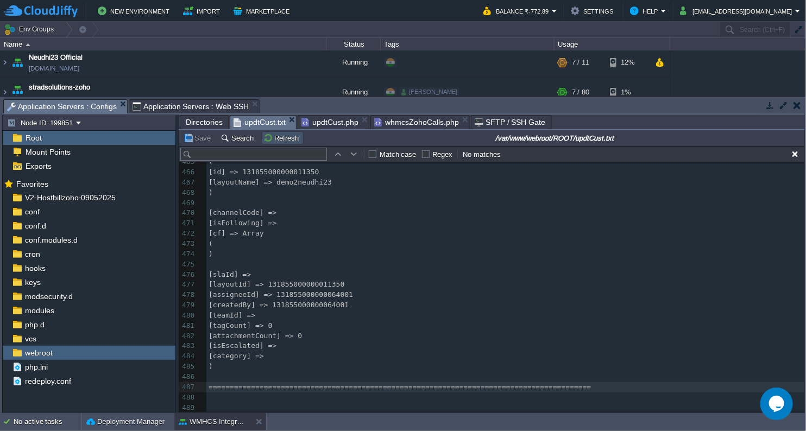
click at [282, 137] on button "Refresh" at bounding box center [282, 138] width 39 height 10
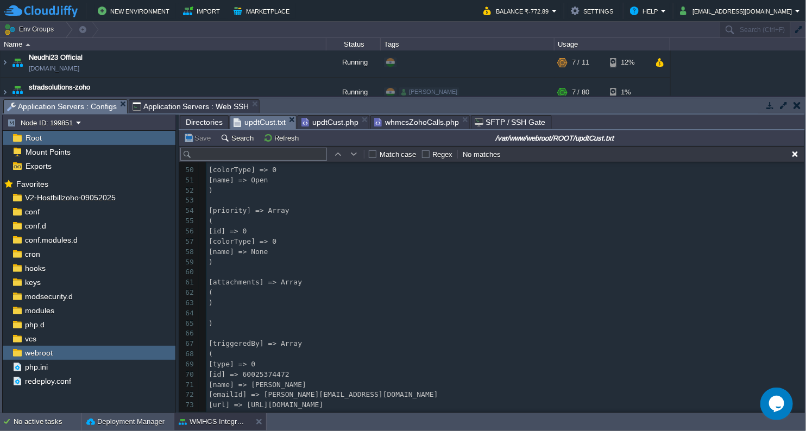
scroll to position [1025, 0]
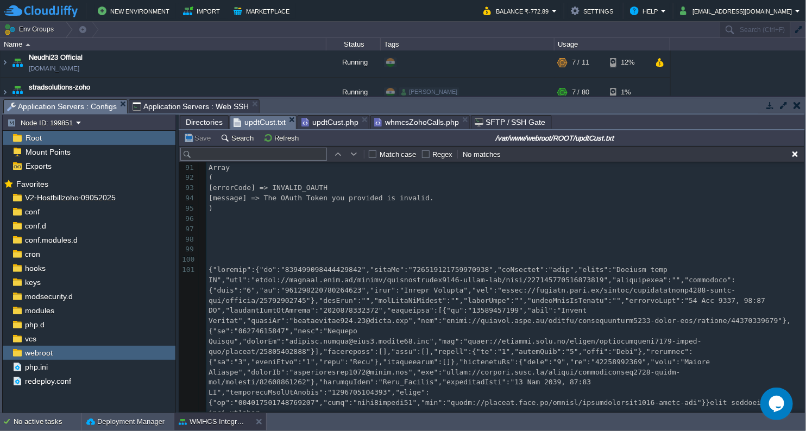
drag, startPoint x: 800, startPoint y: 203, endPoint x: 804, endPoint y: 244, distance: 41.5
click at [804, 244] on div "Tasks Activity Log Archive Git / SVN Application Servers : Configs Application …" at bounding box center [403, 255] width 807 height 316
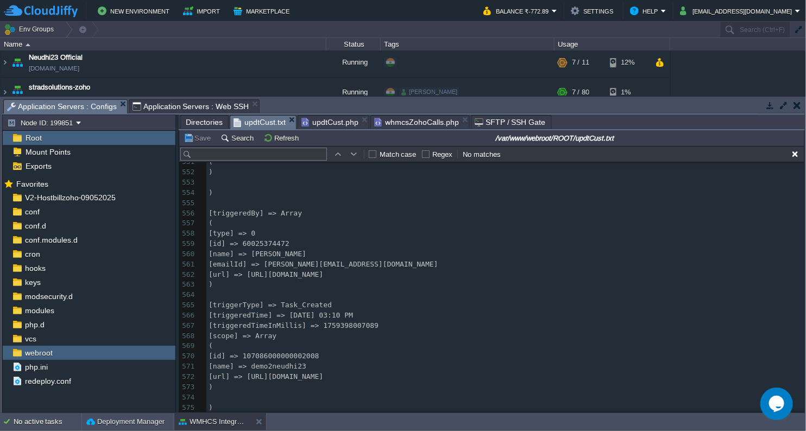
scroll to position [6133, 0]
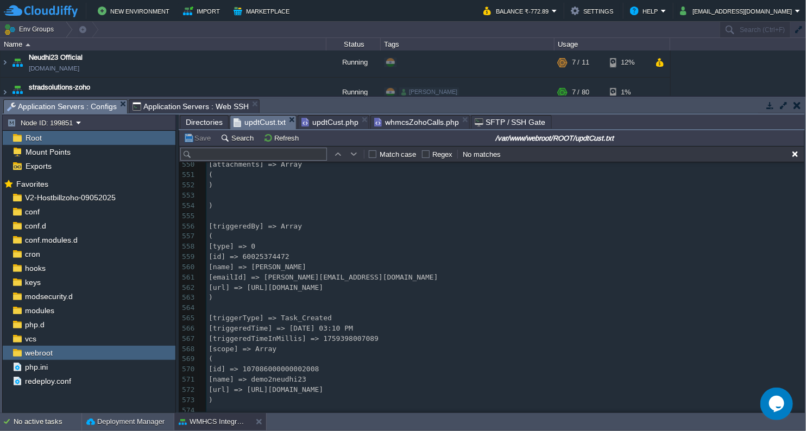
click at [325, 124] on span "updtCust.php" at bounding box center [329, 122] width 57 height 13
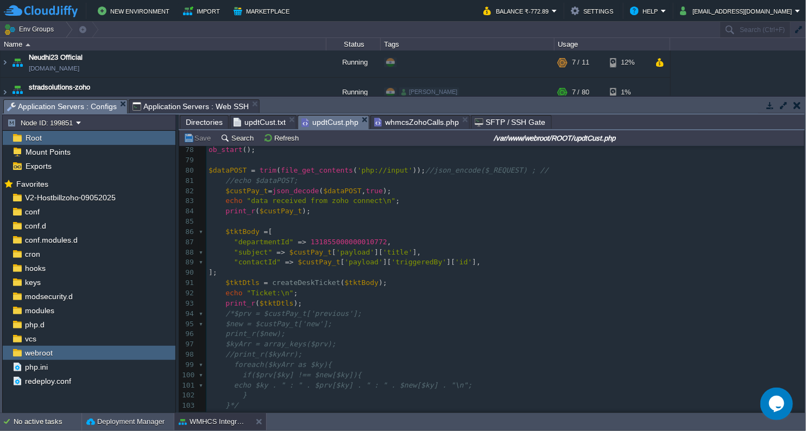
scroll to position [793, 0]
click at [271, 261] on div "xxxxxxxxxx 103 try { 62 curl_setopt ( $cURLConnection , CURLOPT_POSTFIELDS , js…" at bounding box center [505, 229] width 598 height 501
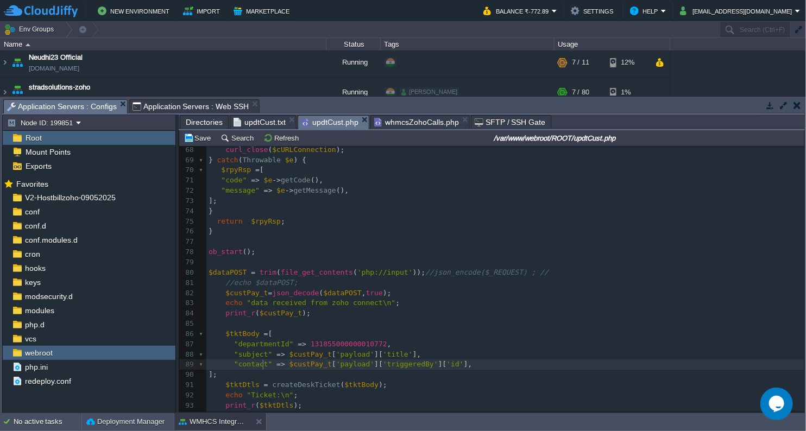
scroll to position [673, 0]
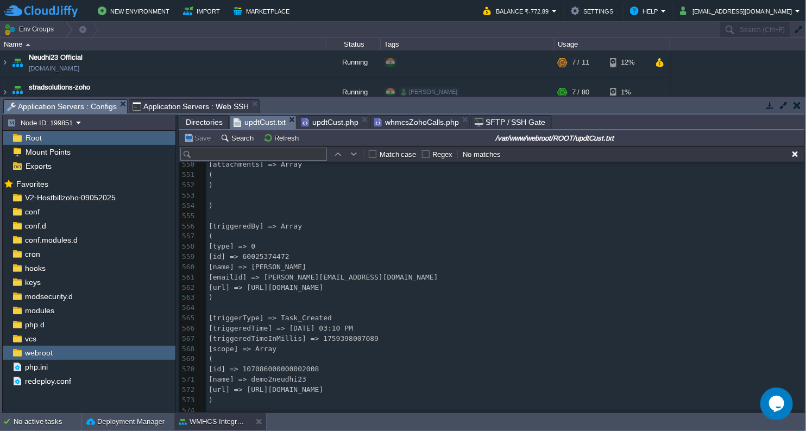
click at [270, 121] on span "updtCust.txt" at bounding box center [259, 123] width 52 height 14
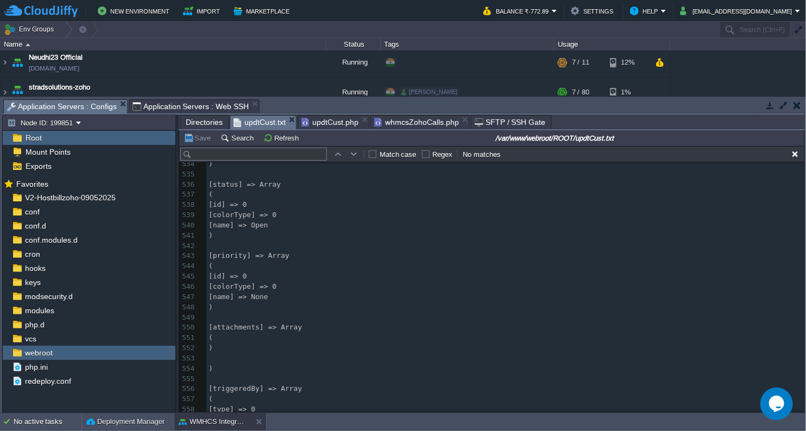
scroll to position [5953, 0]
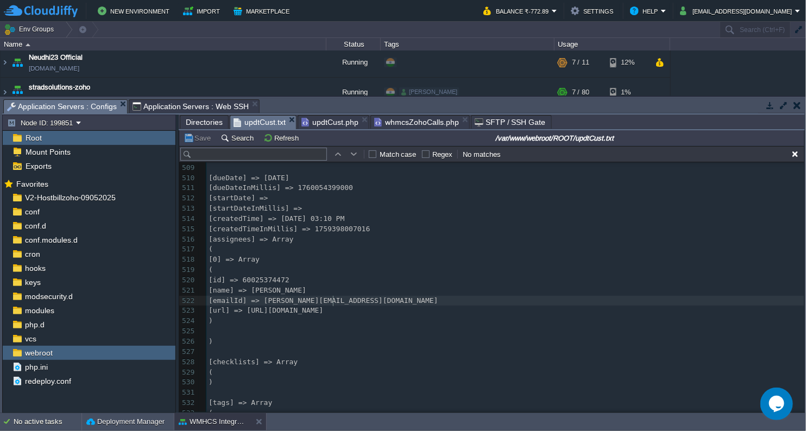
click at [334, 303] on div "602 ​ 498 [isPrivate] => true 499 [title] => Another request 500 [url] => [URL]…" at bounding box center [505, 280] width 598 height 460
type textarea "emailId"
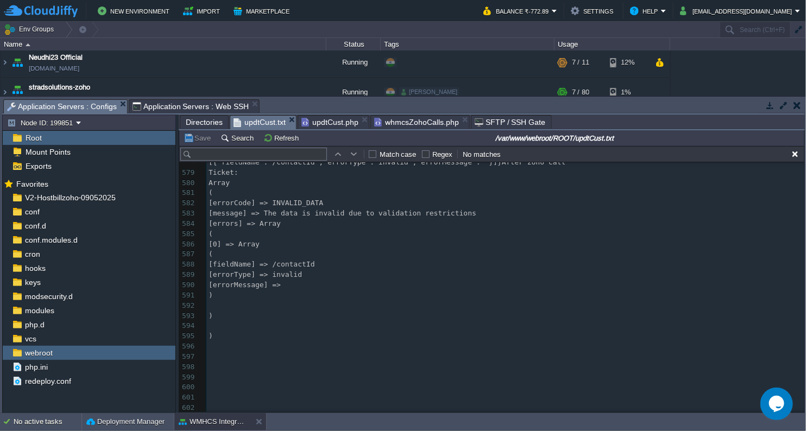
click at [251, 128] on span "updtCust.txt" at bounding box center [259, 123] width 52 height 14
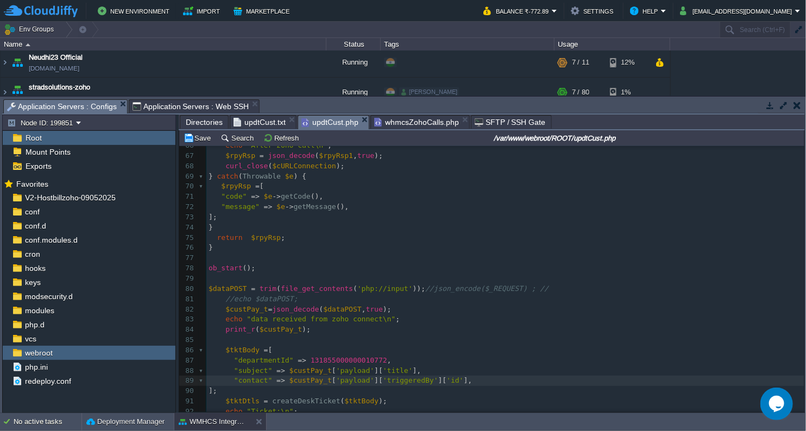
click at [339, 121] on span "updtCust.php" at bounding box center [329, 123] width 57 height 14
click at [435, 381] on div "xxxxxxxxxx 103 try { 62 curl_setopt ( $cURLConnection , CURLOPT_POSTFIELDS , js…" at bounding box center [505, 350] width 598 height 501
type textarea "id"
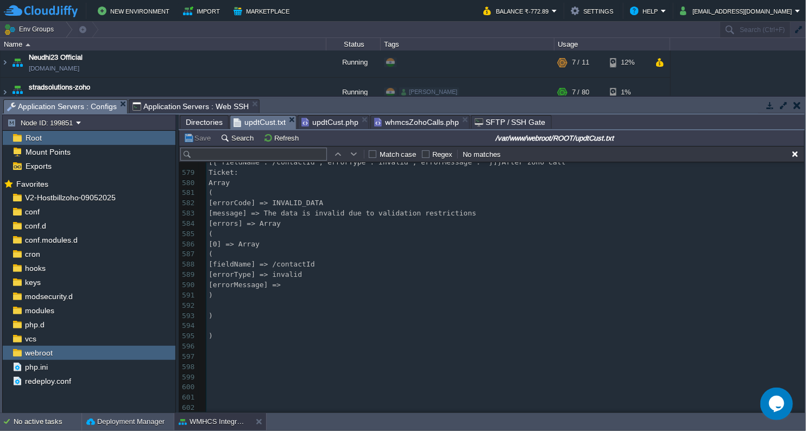
click at [262, 124] on span "updtCust.txt" at bounding box center [259, 123] width 52 height 14
click at [280, 137] on button "Refresh" at bounding box center [282, 138] width 39 height 10
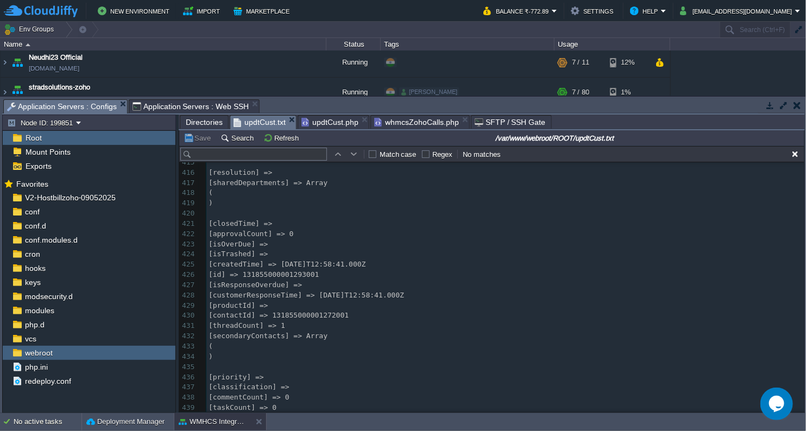
scroll to position [4974, 0]
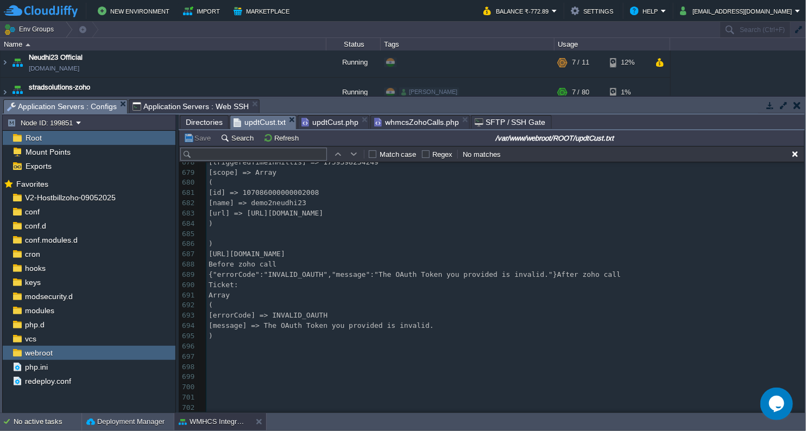
click at [323, 122] on span "updtCust.php" at bounding box center [329, 122] width 57 height 13
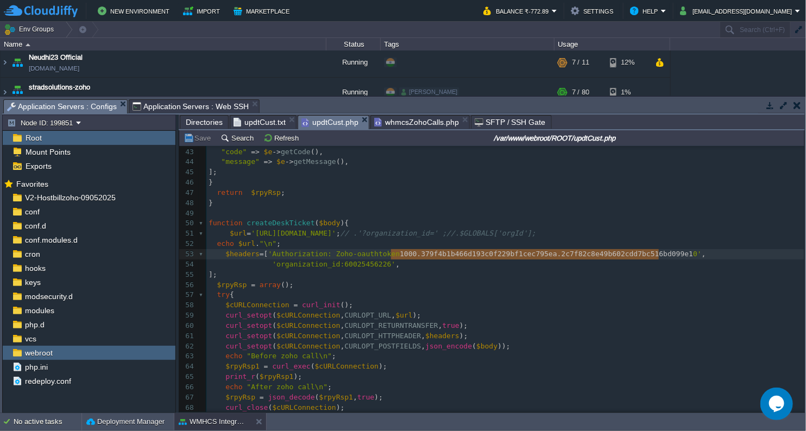
type textarea "1000.379f4b1b466d193c0f229bf1cec795ea.2c7f82c8e49b602cdd7bc516bd099e10"
drag, startPoint x: 390, startPoint y: 253, endPoint x: 660, endPoint y: 254, distance: 270.3
paste textarea
click at [261, 119] on span "updtCust.txt" at bounding box center [259, 122] width 52 height 13
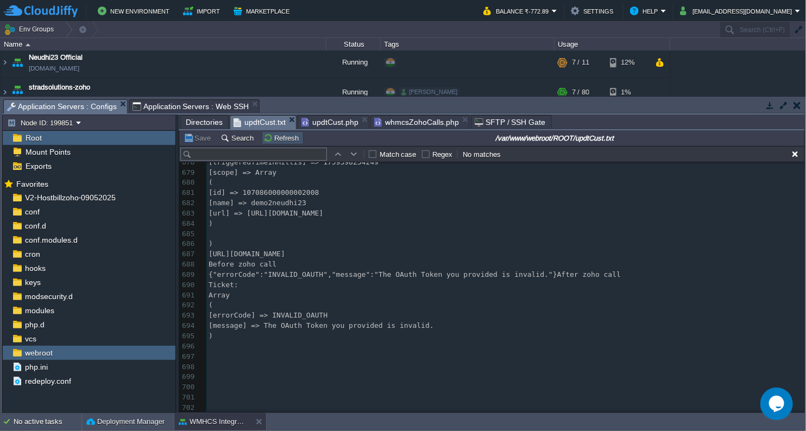
click at [275, 134] on button "Refresh" at bounding box center [282, 138] width 39 height 10
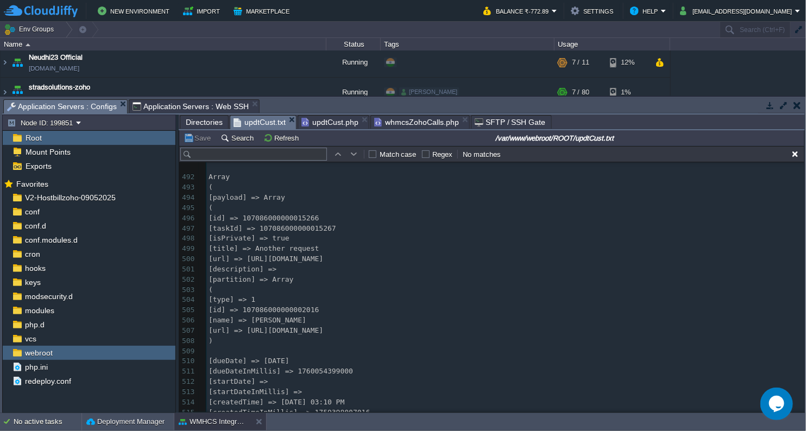
scroll to position [5347, 0]
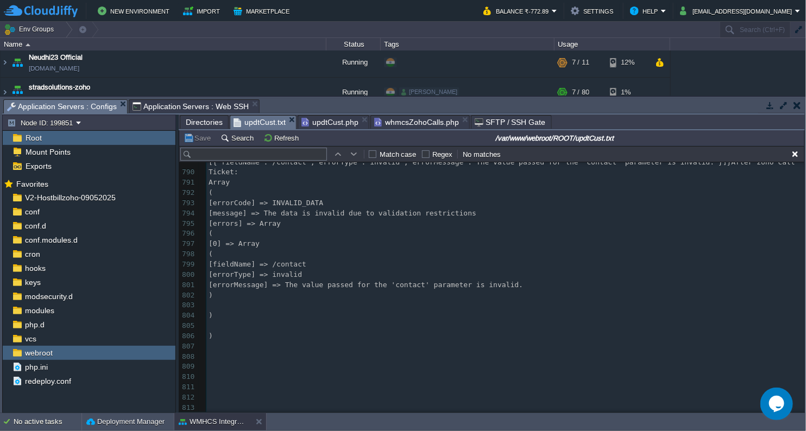
click at [321, 122] on span "updtCust.php" at bounding box center [329, 122] width 57 height 13
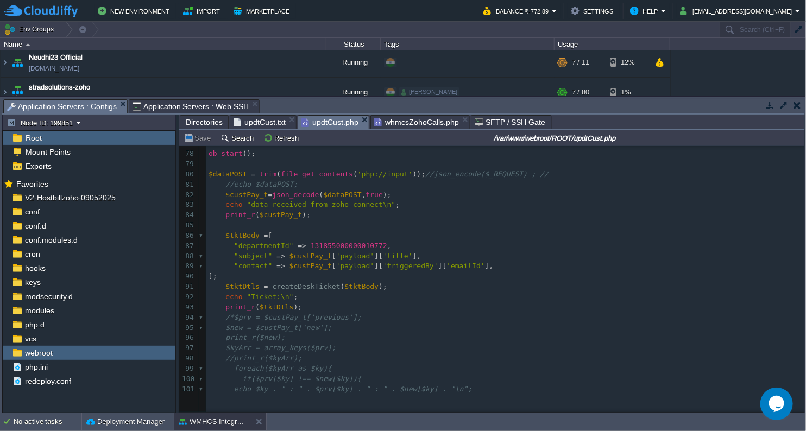
scroll to position [792, 0]
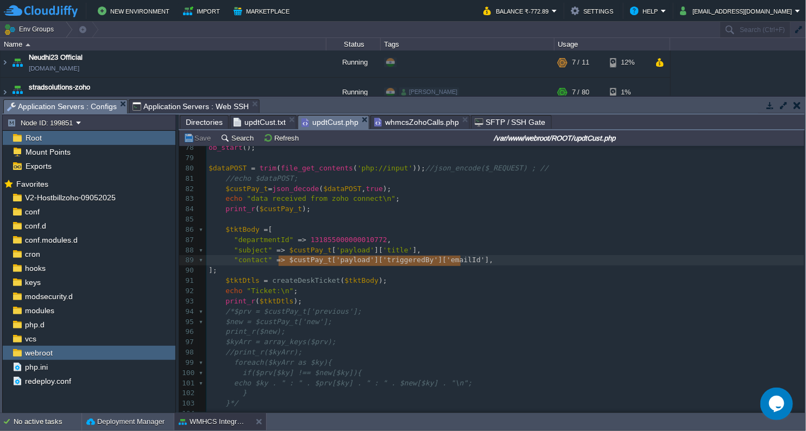
type textarea "$custPay_t['payload']['triggeredBy']['emailId']"
drag, startPoint x: 280, startPoint y: 263, endPoint x: 462, endPoint y: 260, distance: 182.9
click at [262, 262] on div "xxxxxxxxxx 103 $headers = [ 'Authorization: Zoho-oauthtoken 1000.34aac9d8a9f0d6…" at bounding box center [505, 199] width 598 height 562
type textarea "Id"
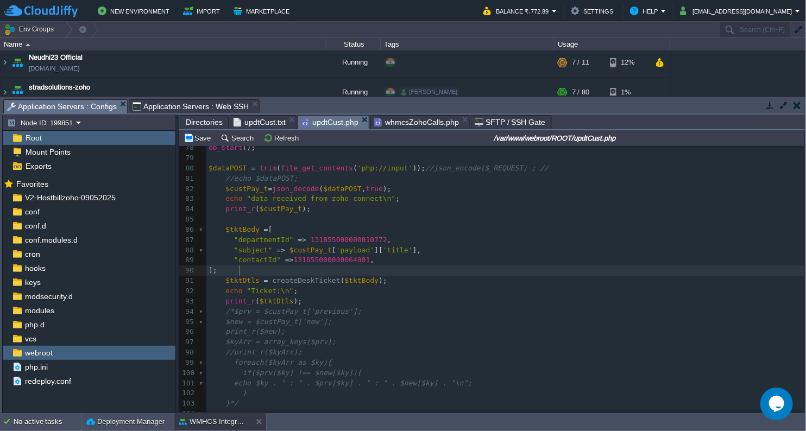
click at [455, 275] on pre "];" at bounding box center [505, 270] width 598 height 10
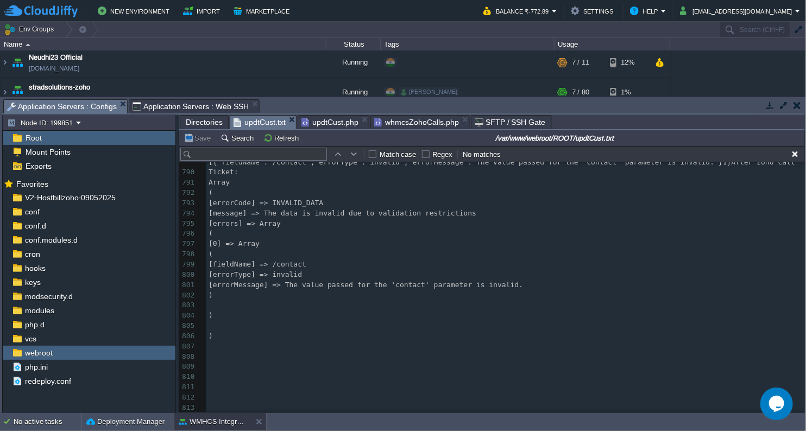
click at [254, 119] on span "updtCust.txt" at bounding box center [259, 123] width 52 height 14
click at [279, 139] on button "Refresh" at bounding box center [282, 138] width 39 height 10
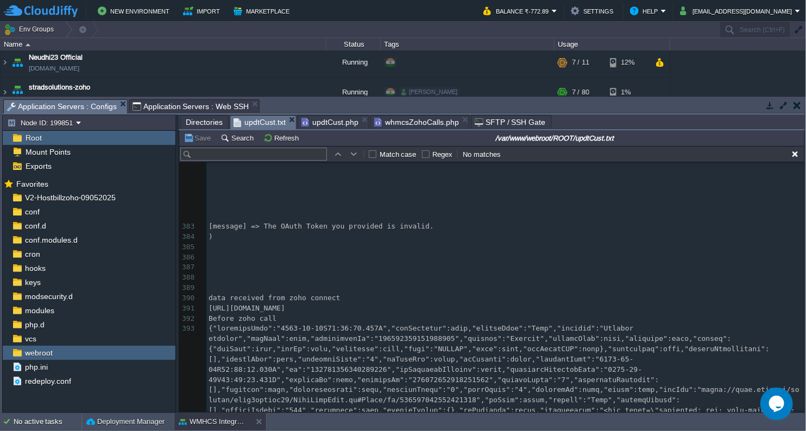
scroll to position [4623, 0]
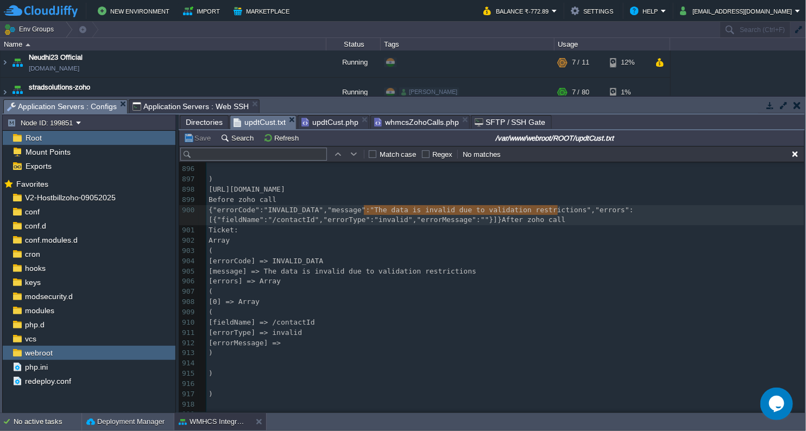
drag, startPoint x: 362, startPoint y: 211, endPoint x: 555, endPoint y: 211, distance: 193.8
type textarea "he data is invalid due to validation restrictions"
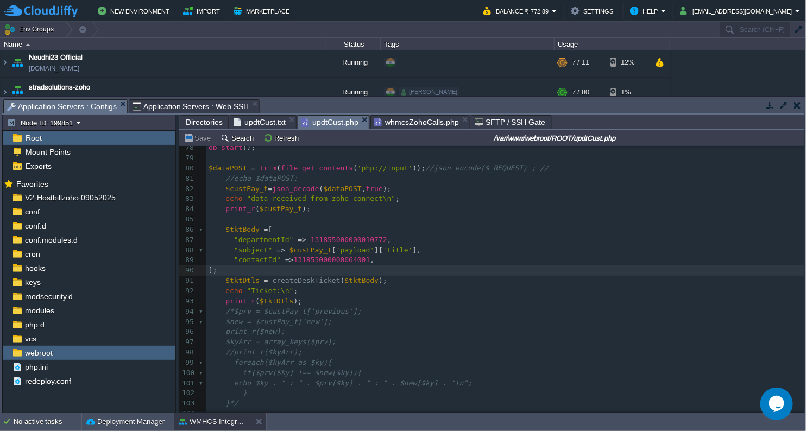
click at [337, 122] on span "updtCust.php" at bounding box center [329, 123] width 57 height 14
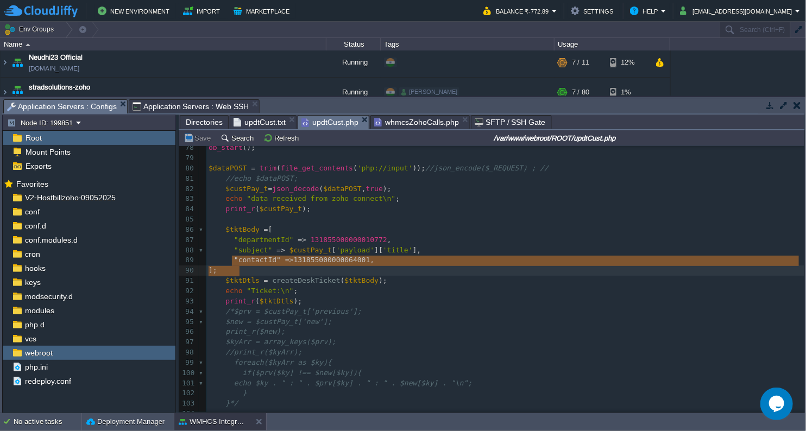
type textarea ""contactId" =>131855000000064001,"
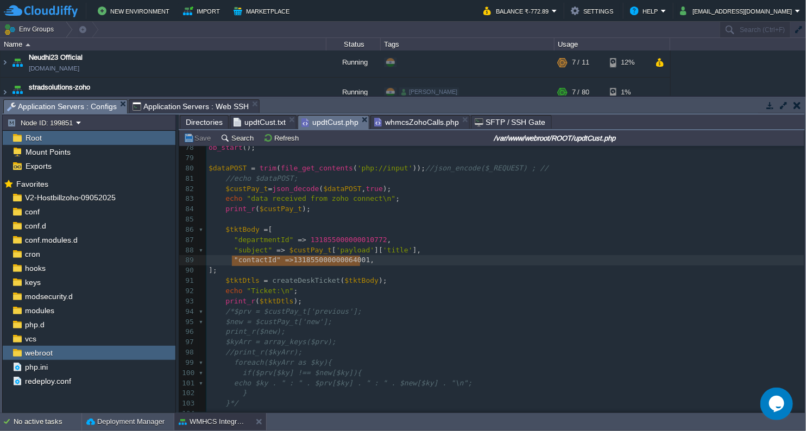
drag, startPoint x: 231, startPoint y: 259, endPoint x: 368, endPoint y: 265, distance: 136.9
click at [274, 125] on span "updtCust.txt" at bounding box center [259, 122] width 52 height 13
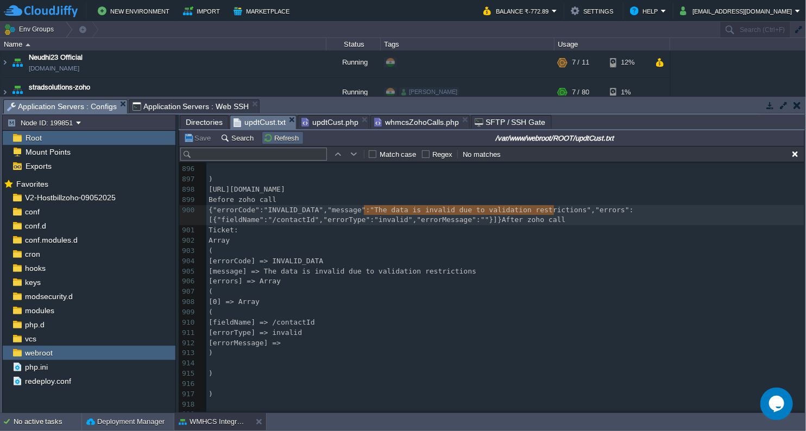
click at [264, 140] on button "Refresh" at bounding box center [282, 138] width 39 height 10
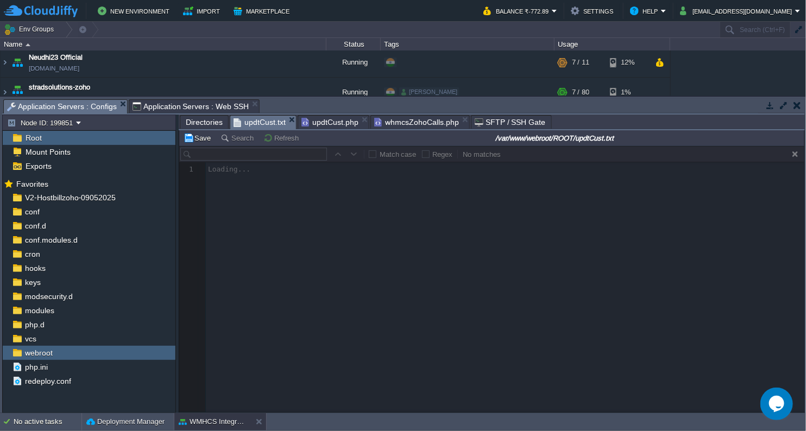
scroll to position [0, 0]
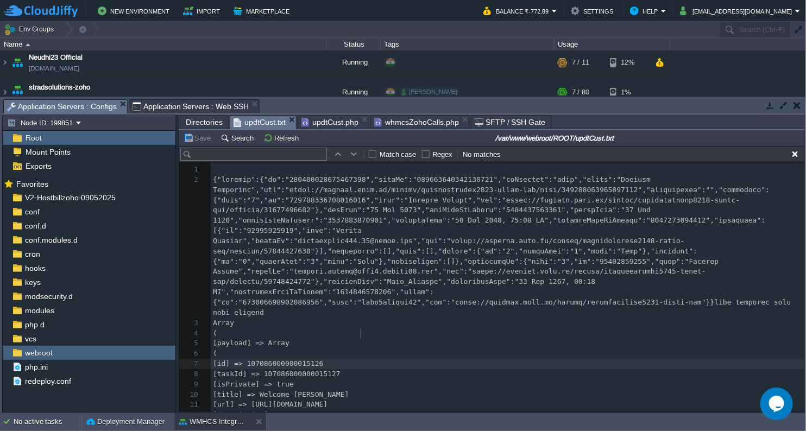
click at [728, 359] on pre "[id] => 107086000000015126" at bounding box center [507, 364] width 593 height 10
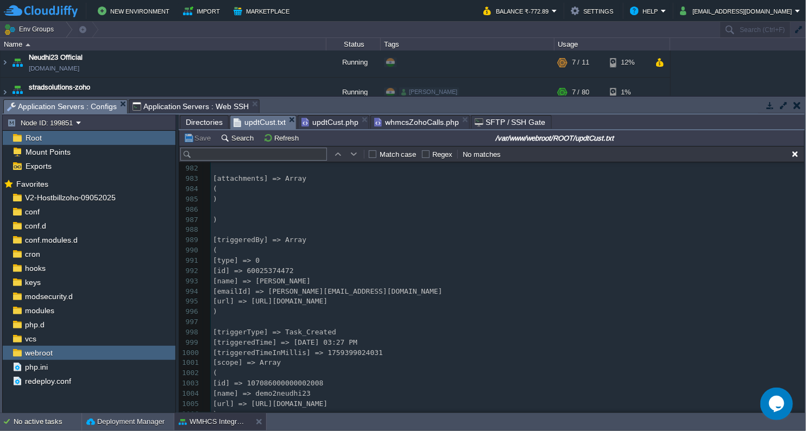
scroll to position [10518, 0]
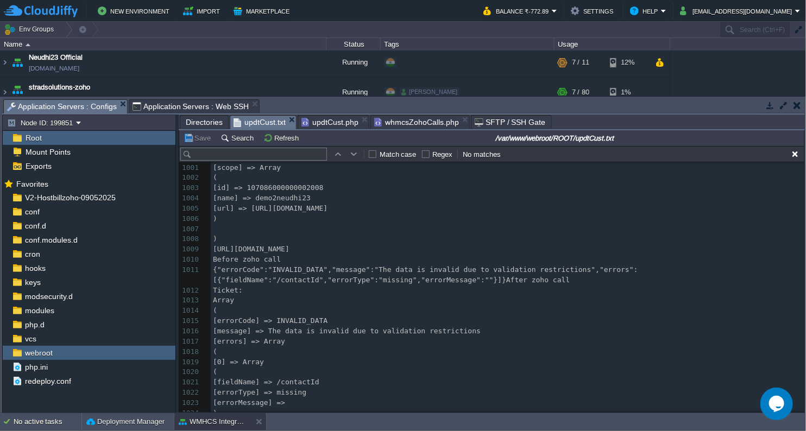
click at [321, 116] on span "updtCust.php" at bounding box center [329, 122] width 57 height 13
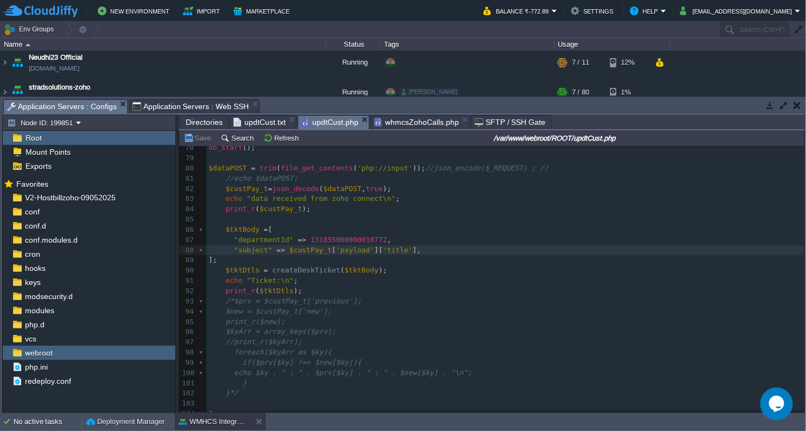
click at [474, 261] on pre "];" at bounding box center [505, 260] width 598 height 10
click at [459, 253] on pre ""subject" => $custPay_t [ 'payload' ][ 'title' ]," at bounding box center [505, 250] width 598 height 10
paste textarea ","
type textarea "=> ,"
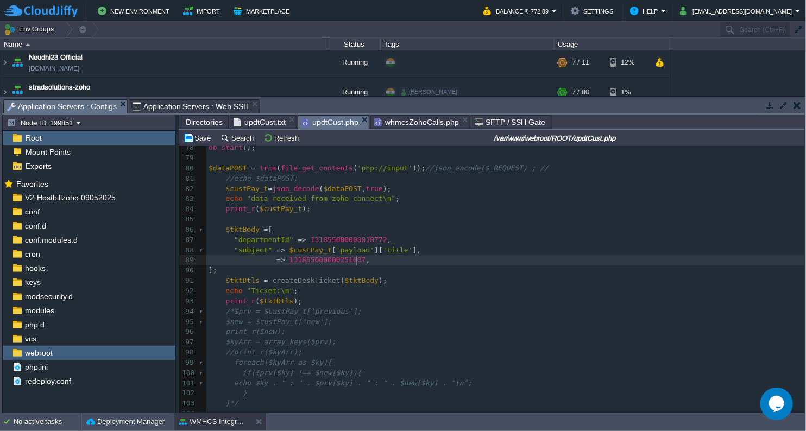
scroll to position [3, 15]
drag, startPoint x: 232, startPoint y: 249, endPoint x: 261, endPoint y: 250, distance: 28.8
type textarea ""subject""
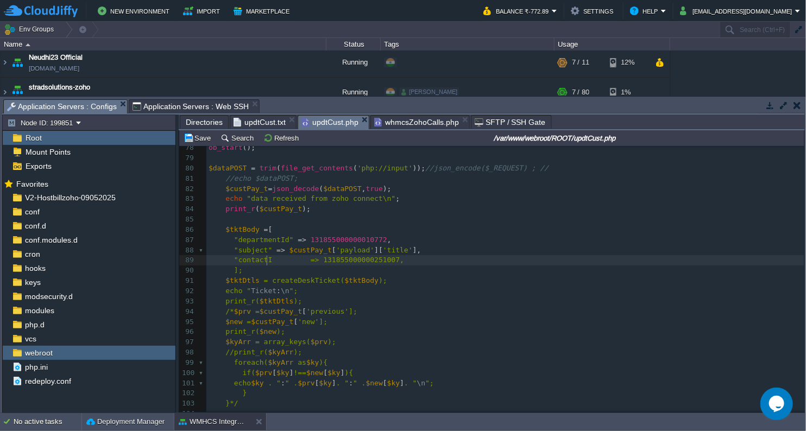
scroll to position [3, 39]
type textarea ""contactId""
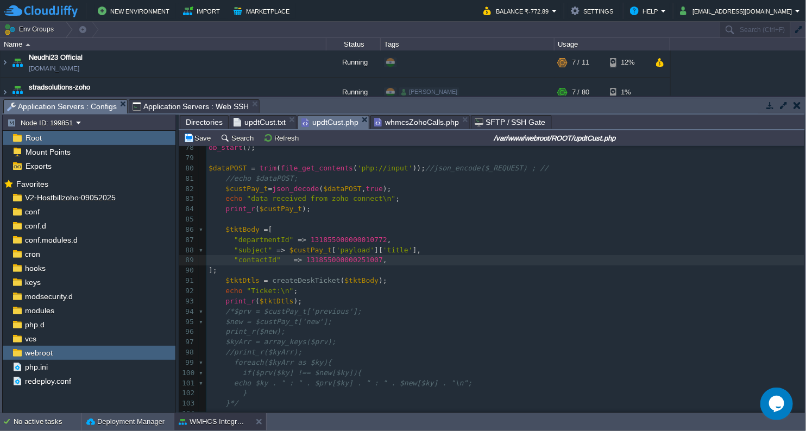
click at [437, 280] on pre "$tktDtls = createDeskTicket ( $tktBody );" at bounding box center [505, 281] width 598 height 10
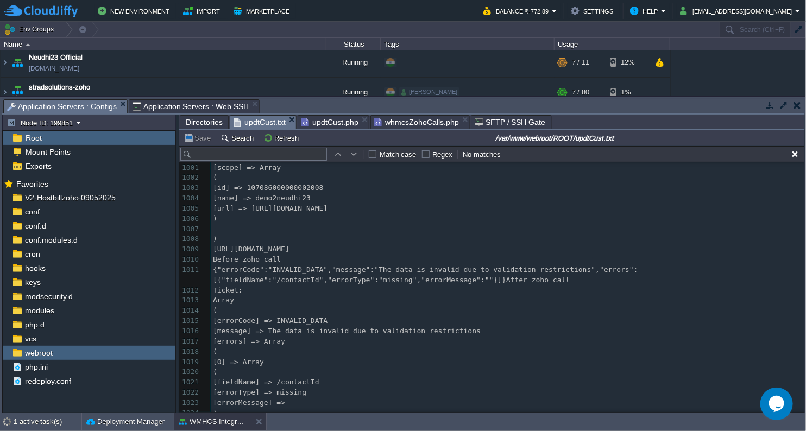
click at [272, 119] on span "updtCust.txt" at bounding box center [259, 123] width 52 height 14
type textarea "-"
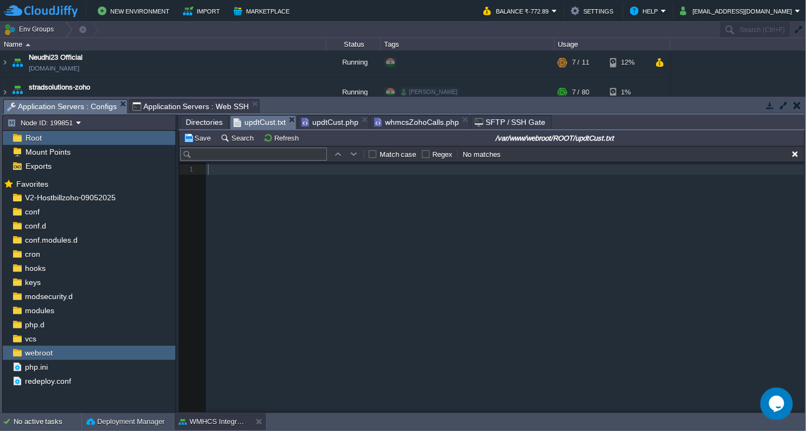
scroll to position [0, 0]
click at [296, 137] on button "Refresh" at bounding box center [282, 138] width 39 height 10
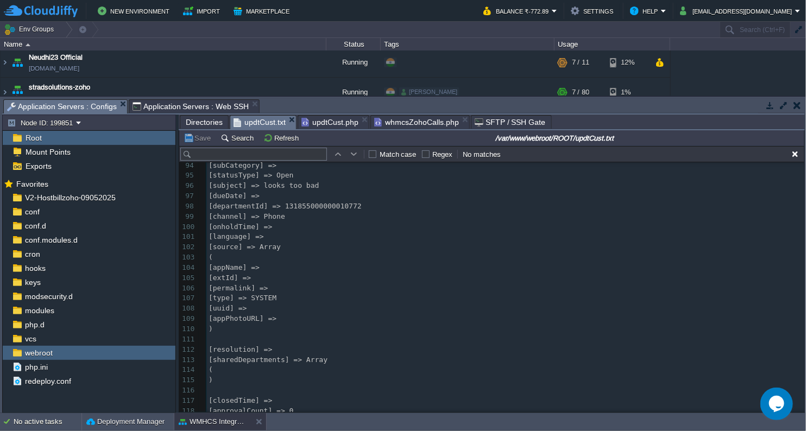
scroll to position [1047, 0]
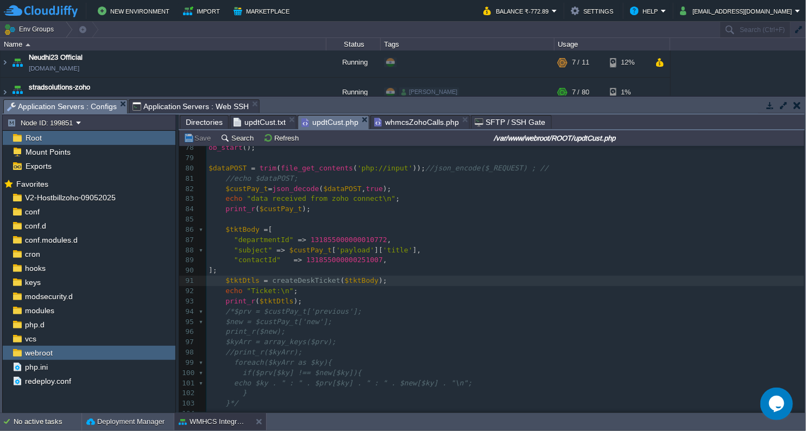
click at [323, 125] on span "updtCust.php" at bounding box center [329, 123] width 57 height 14
click at [335, 258] on div "xxxxxxxxxx 103 $headers = [ 'Authorization: Zoho-oauthtoken 1000.34aac9d8a9f0d6…" at bounding box center [505, 199] width 598 height 562
type textarea "131855000000251007"
